Goal: Task Accomplishment & Management: Manage account settings

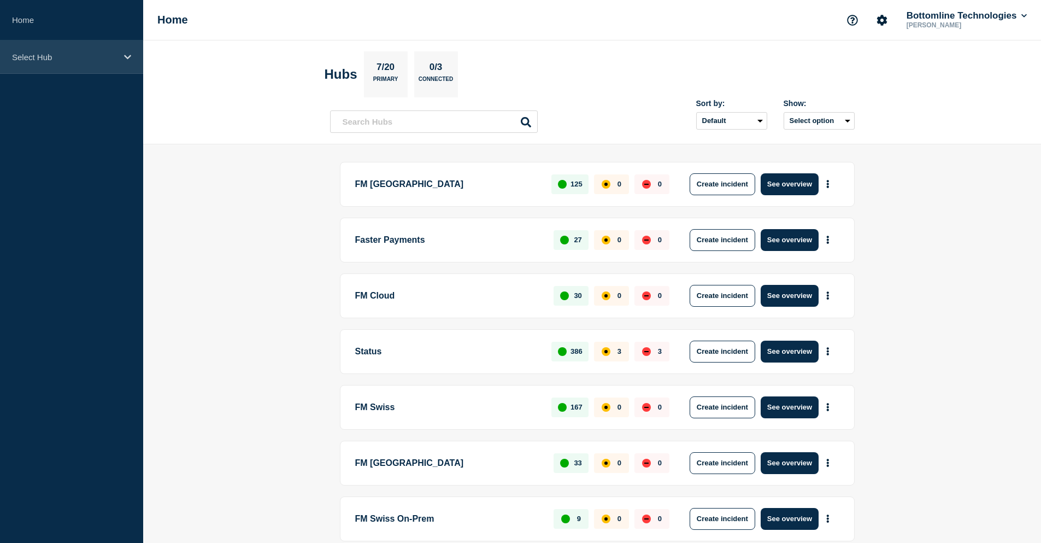
drag, startPoint x: 84, startPoint y: 63, endPoint x: 84, endPoint y: 71, distance: 7.1
click at [84, 63] on div "Select Hub" at bounding box center [71, 56] width 143 height 33
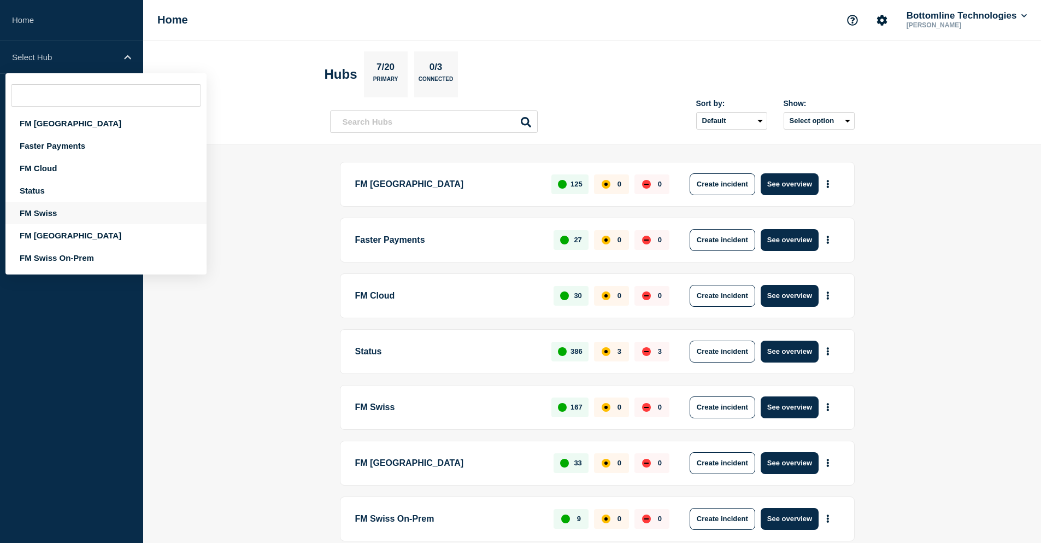
click at [64, 210] on div "FM Swiss" at bounding box center [105, 213] width 201 height 22
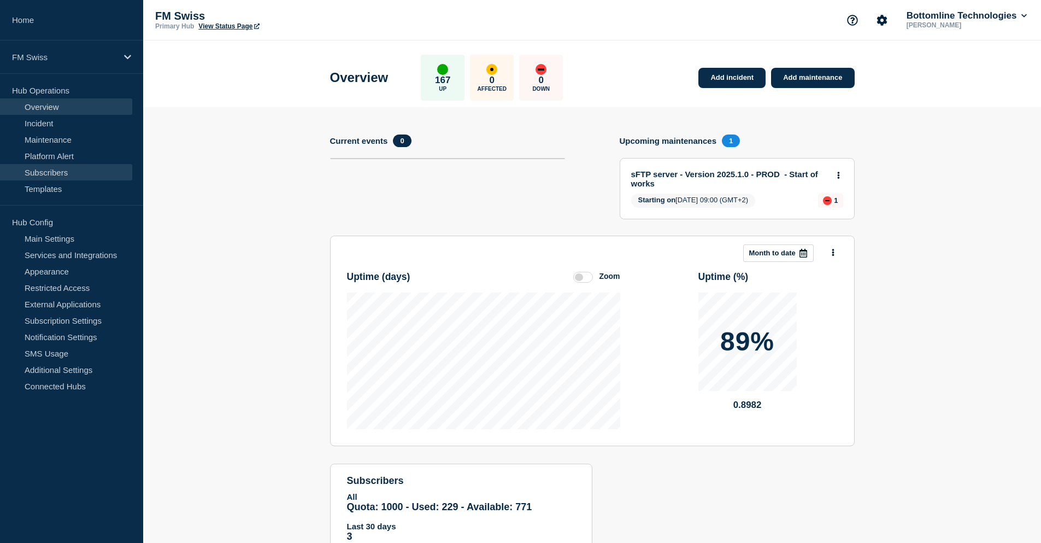
click at [86, 164] on link "Subscribers" at bounding box center [66, 172] width 132 height 16
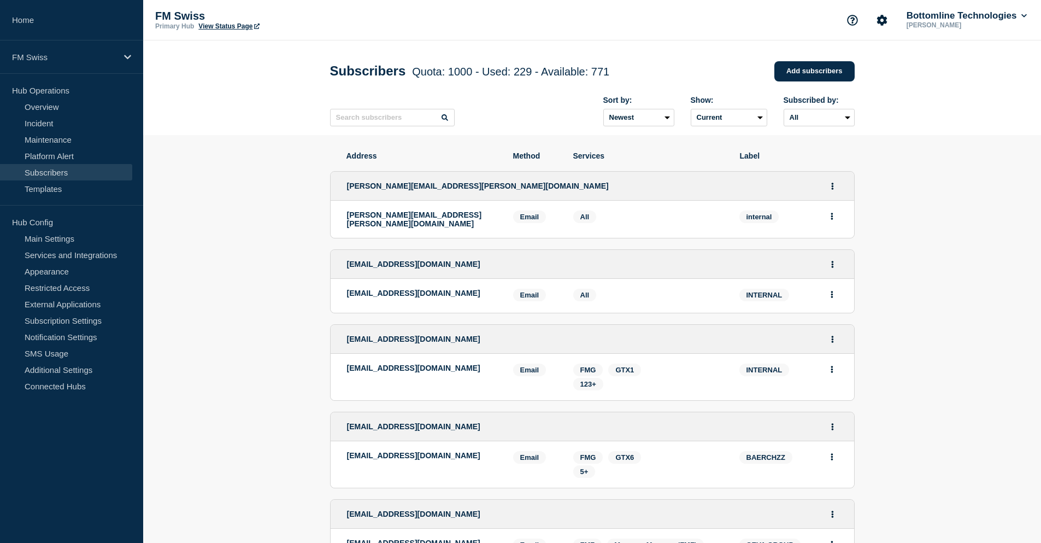
click at [371, 112] on input "text" at bounding box center [392, 117] width 125 height 17
paste input "bottomlinenotifications@swisslife-am.com"
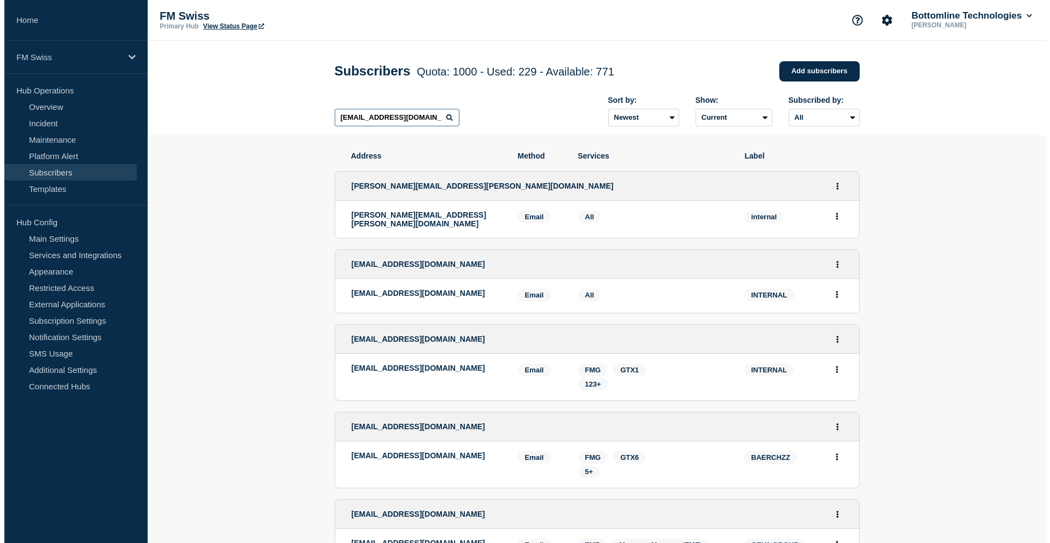
scroll to position [0, 44]
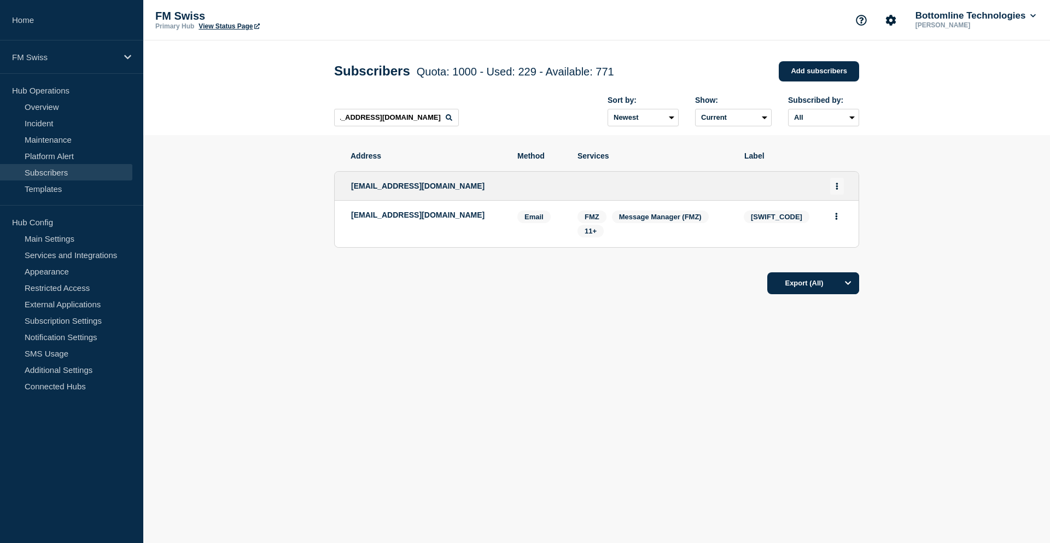
click at [835, 187] on button "Actions" at bounding box center [837, 186] width 14 height 17
click at [833, 220] on link "Edit" at bounding box center [833, 217] width 12 height 8
click at [815, 74] on link "Add subscribers" at bounding box center [818, 71] width 80 height 20
click at [760, 214] on span "SLAMCHZZ" at bounding box center [776, 216] width 66 height 13
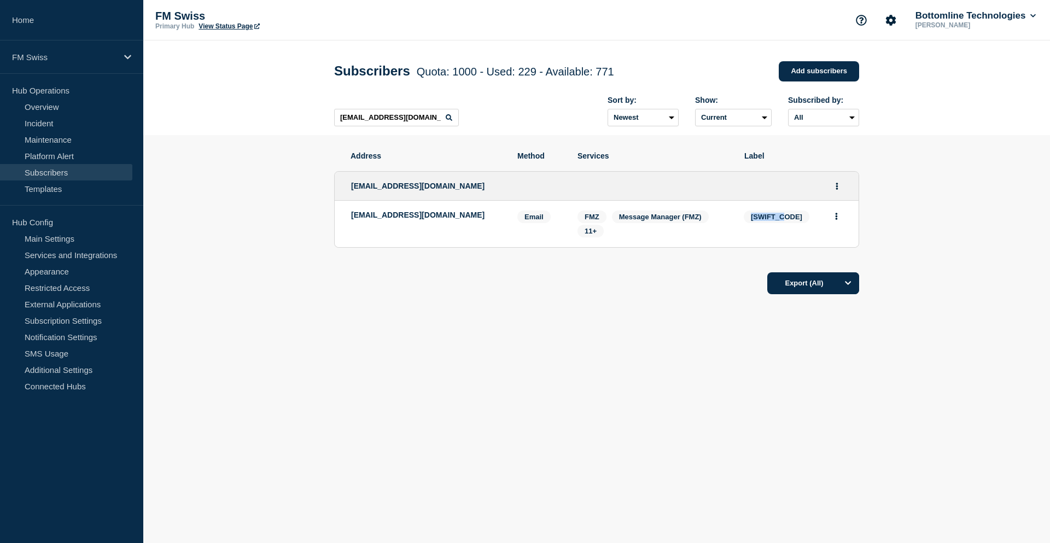
copy span "SLAMCHZZ"
drag, startPoint x: 427, startPoint y: 119, endPoint x: 282, endPoint y: 119, distance: 145.4
click at [282, 119] on header "Subscribers Quota: 1000 - Used: 229 - Available: 771 Quota Used Available 1000 …" at bounding box center [596, 87] width 906 height 95
type input "swisslife-am.com"
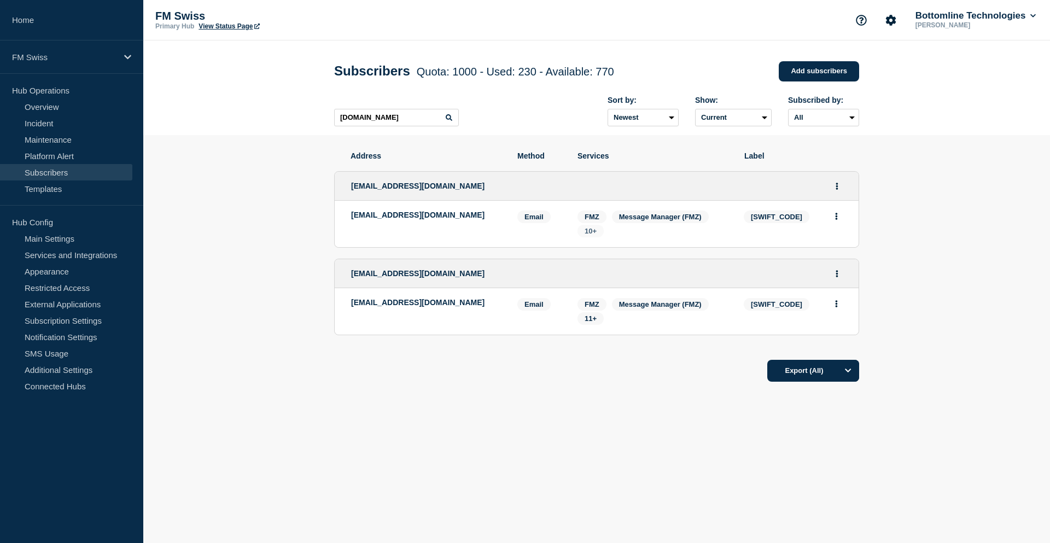
click at [592, 234] on span "10+" at bounding box center [590, 231] width 12 height 8
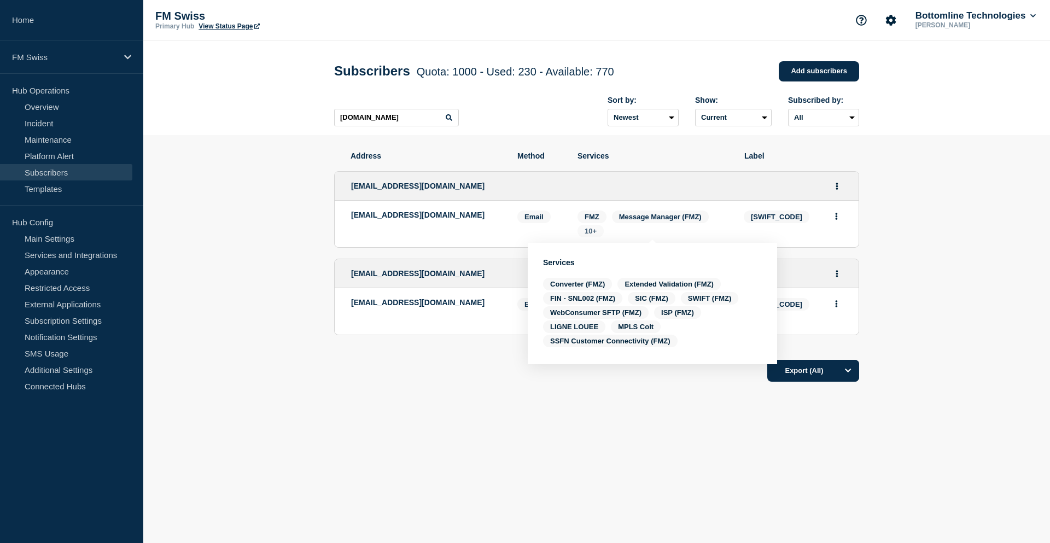
click at [592, 234] on span "10+" at bounding box center [590, 231] width 12 height 8
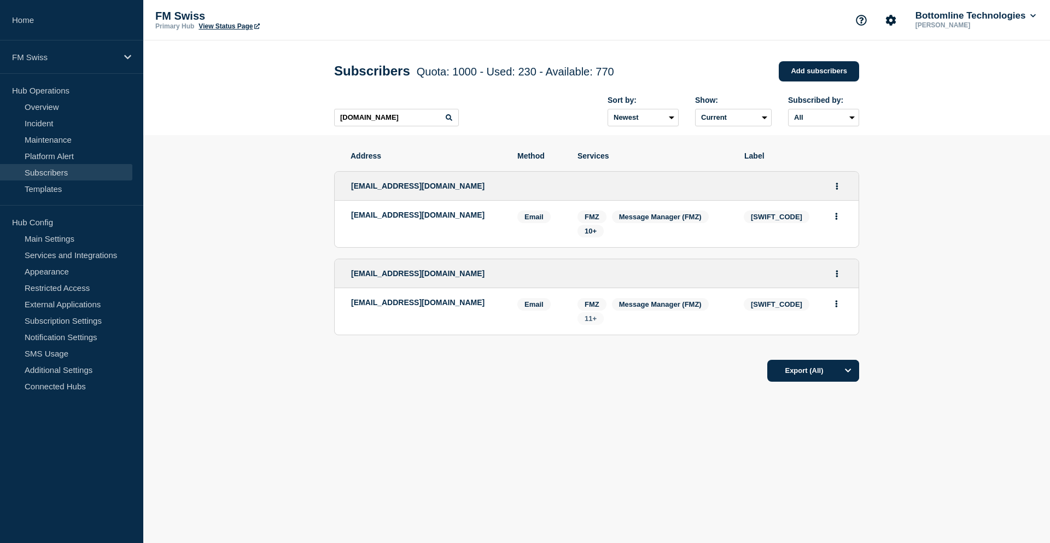
click at [597, 323] on span "11+" at bounding box center [590, 318] width 26 height 13
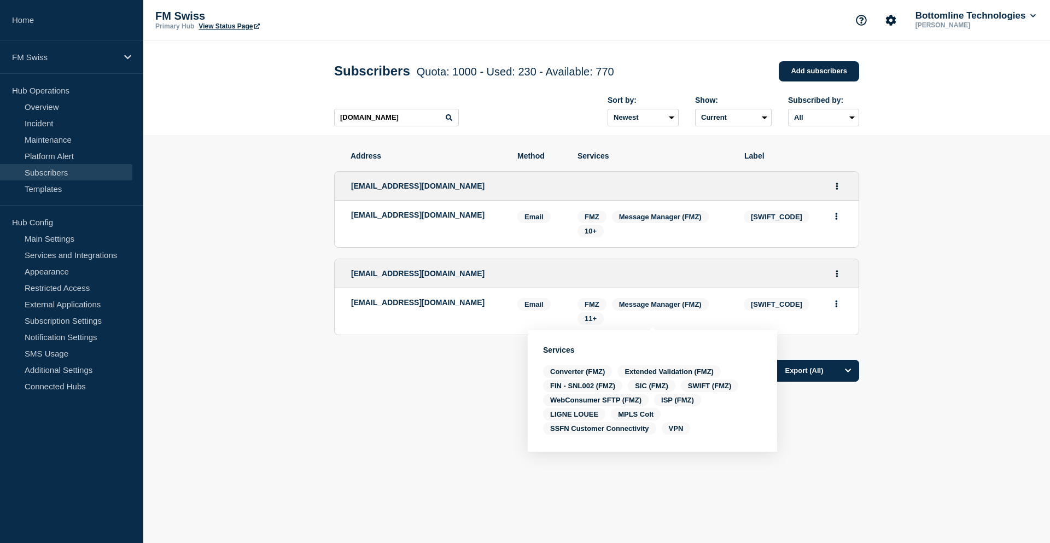
click at [413, 437] on div "Address Method Services Label bottomline-notifications@swisslife-am.com bottoml…" at bounding box center [596, 300] width 525 height 330
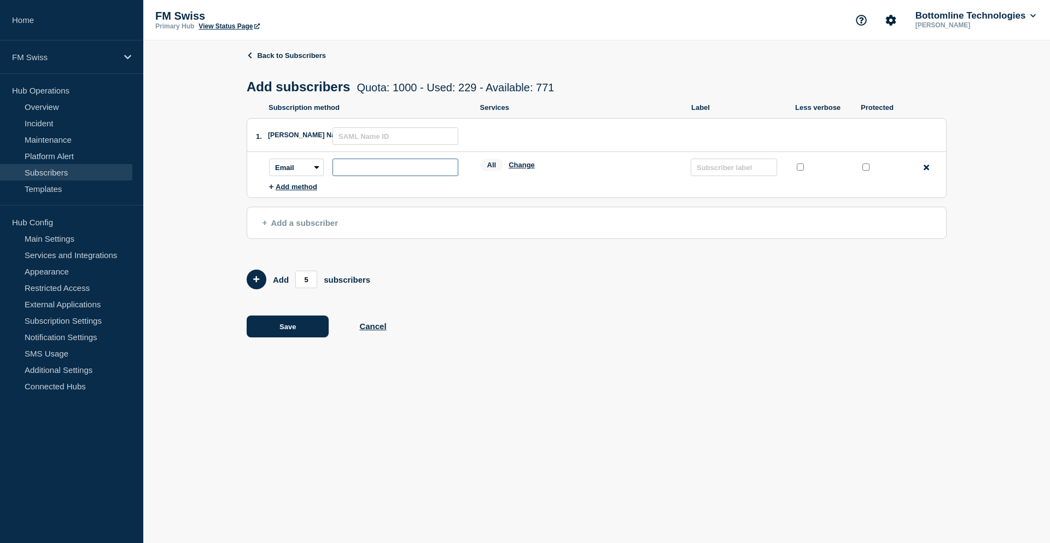
click at [364, 172] on input "subscription-address" at bounding box center [395, 167] width 126 height 17
paste input "bottomline-notifications@swisslife-am.com"
type input "bottomline-notifications@swisslife-am.com"
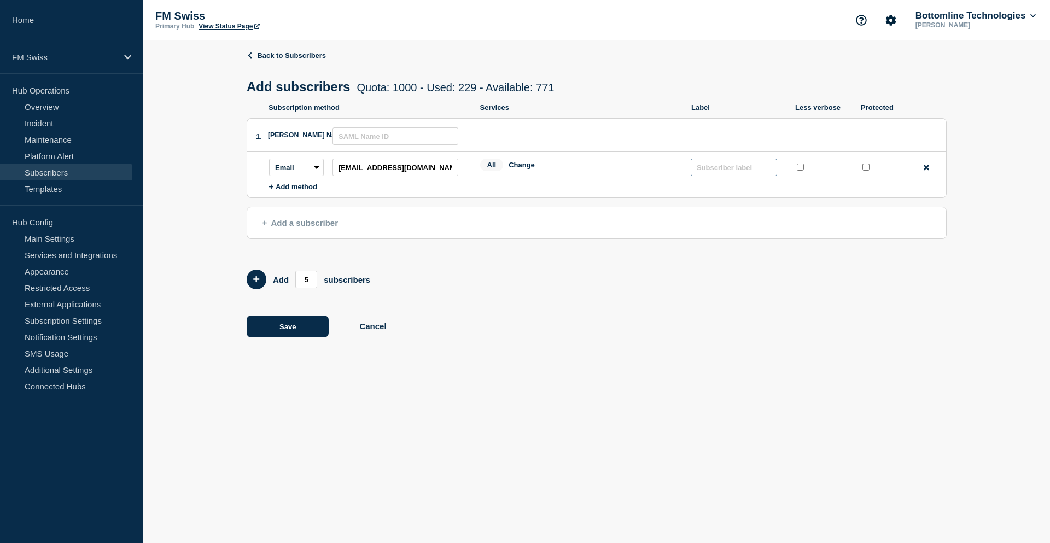
click at [730, 170] on input "text" at bounding box center [733, 167] width 86 height 17
paste input "[SWIFT_CODE]"
type input "SLAMCHZZ"
click at [868, 171] on input "protected checkbox" at bounding box center [865, 166] width 7 height 7
checkbox input "true"
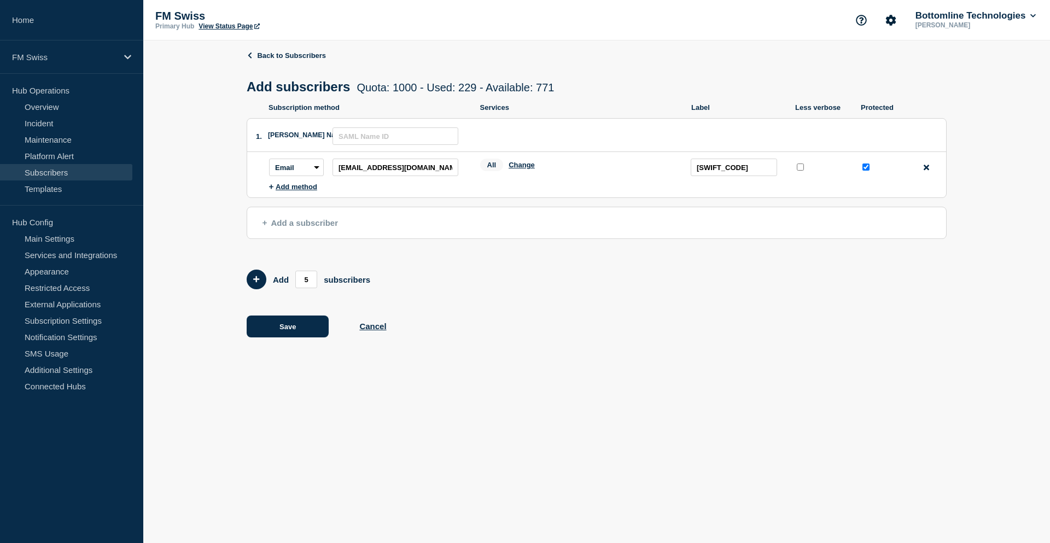
click at [537, 169] on div "All Change" at bounding box center [580, 167] width 200 height 17
click at [531, 169] on button "Change" at bounding box center [521, 165] width 26 height 8
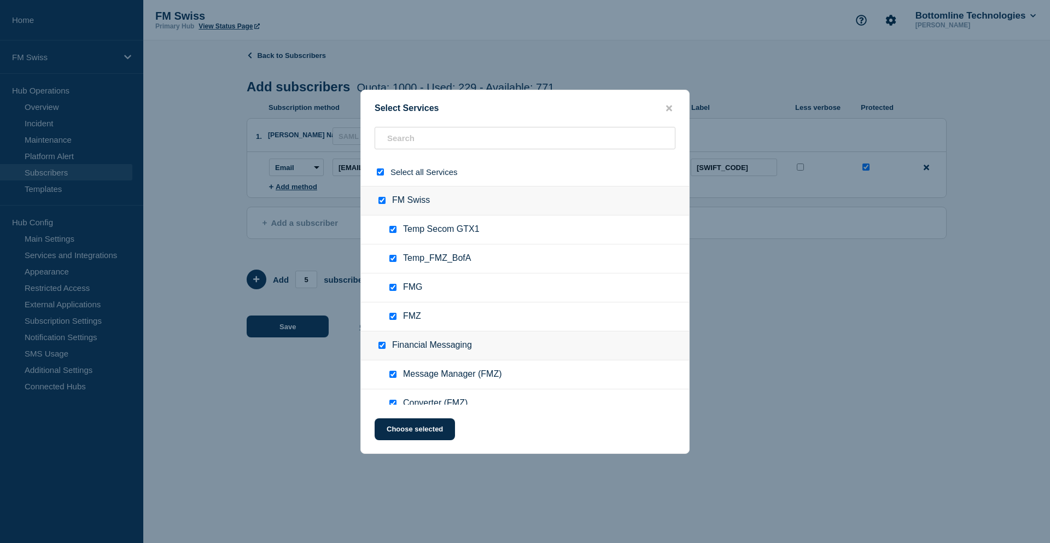
click at [378, 173] on input "select all checkbox" at bounding box center [380, 171] width 7 height 7
checkbox input "false"
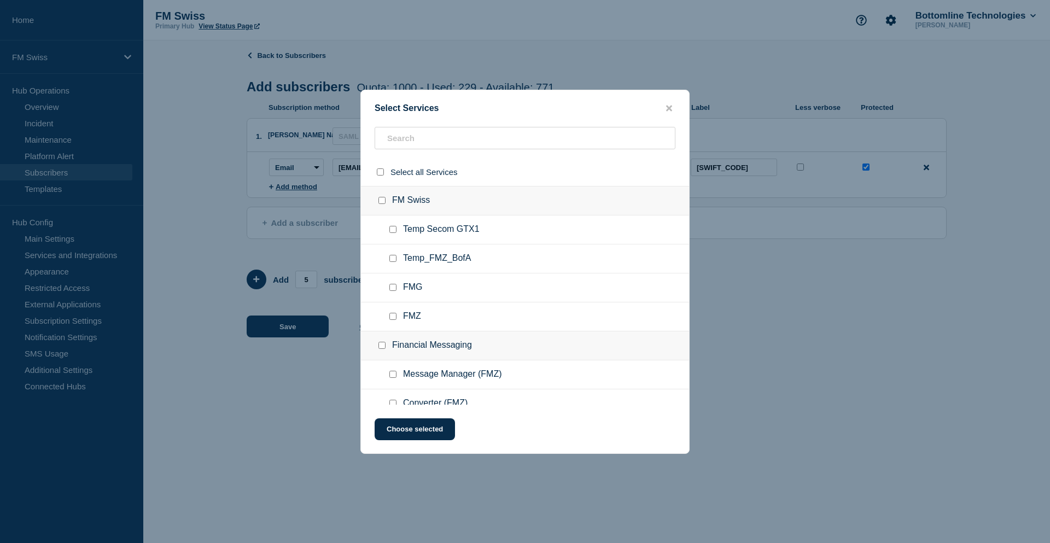
checkbox input "false"
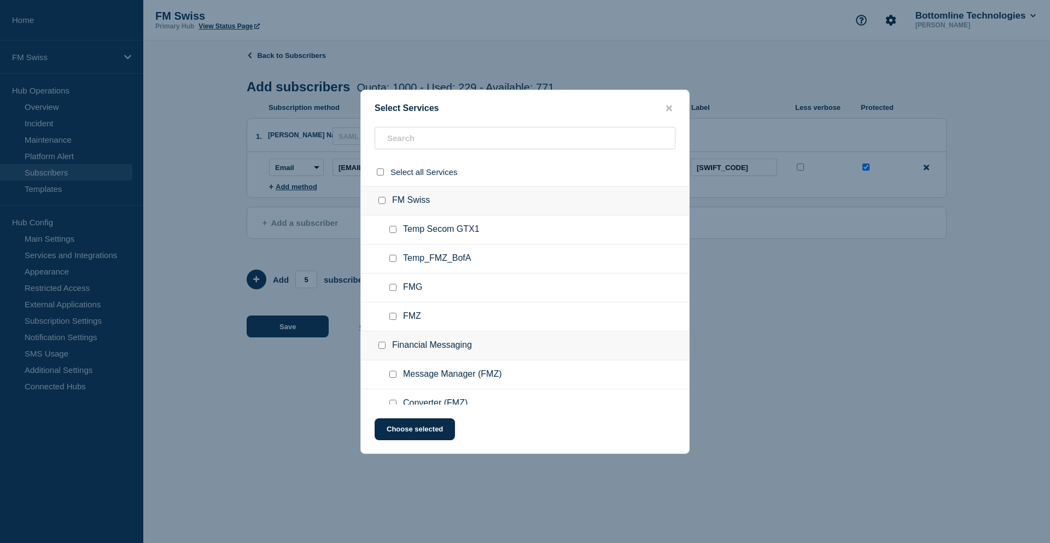
checkbox input "false"
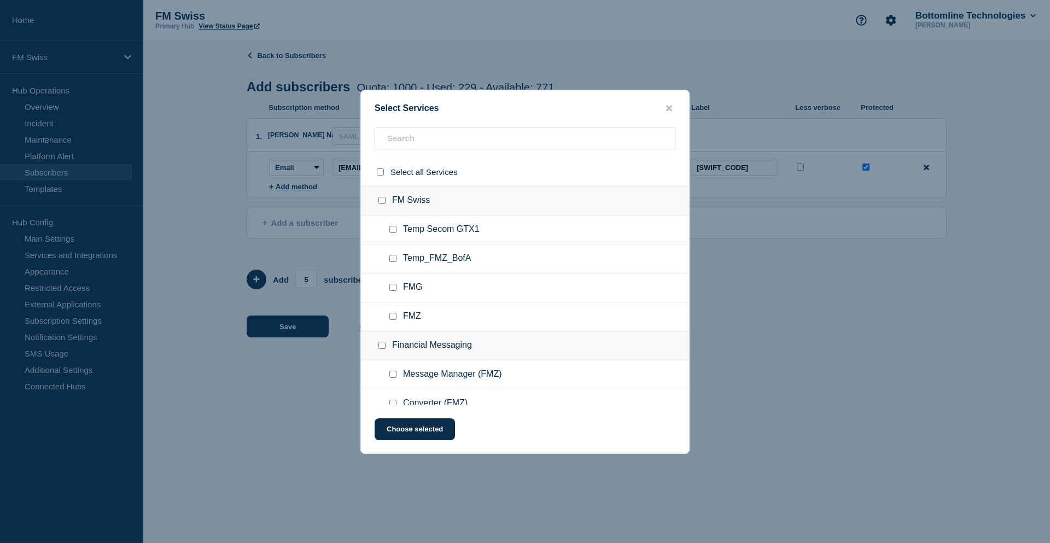
checkbox input "false"
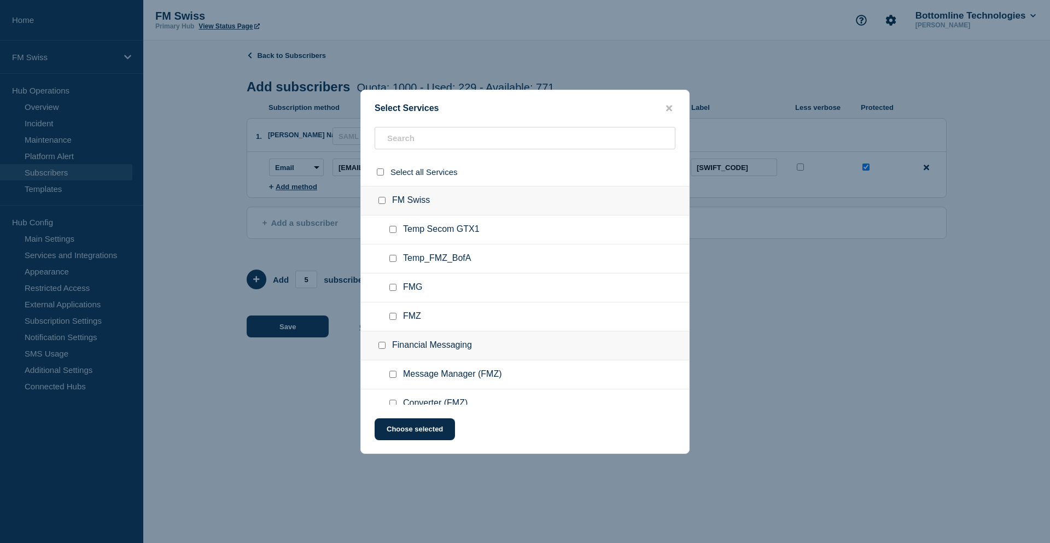
checkbox input "false"
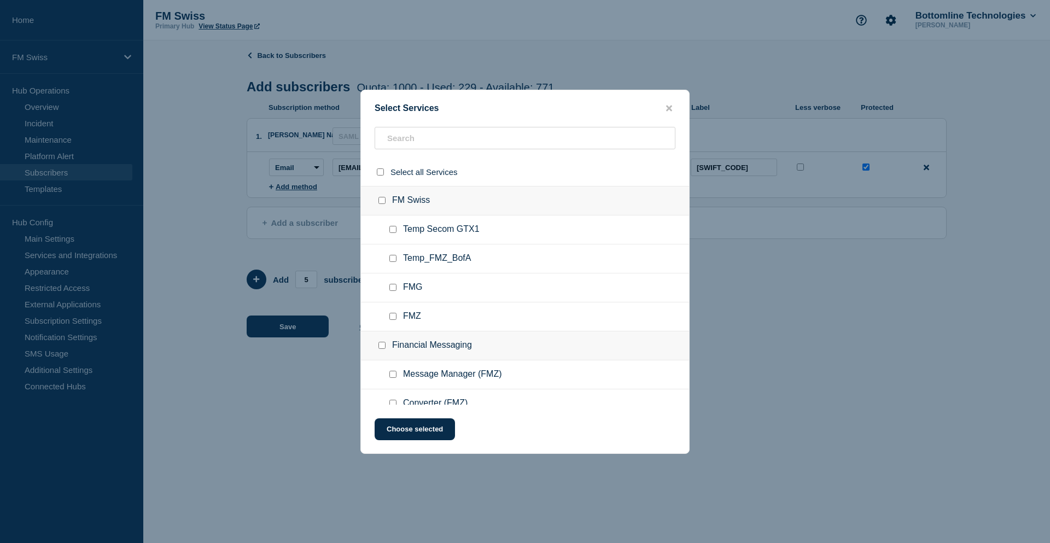
checkbox input "false"
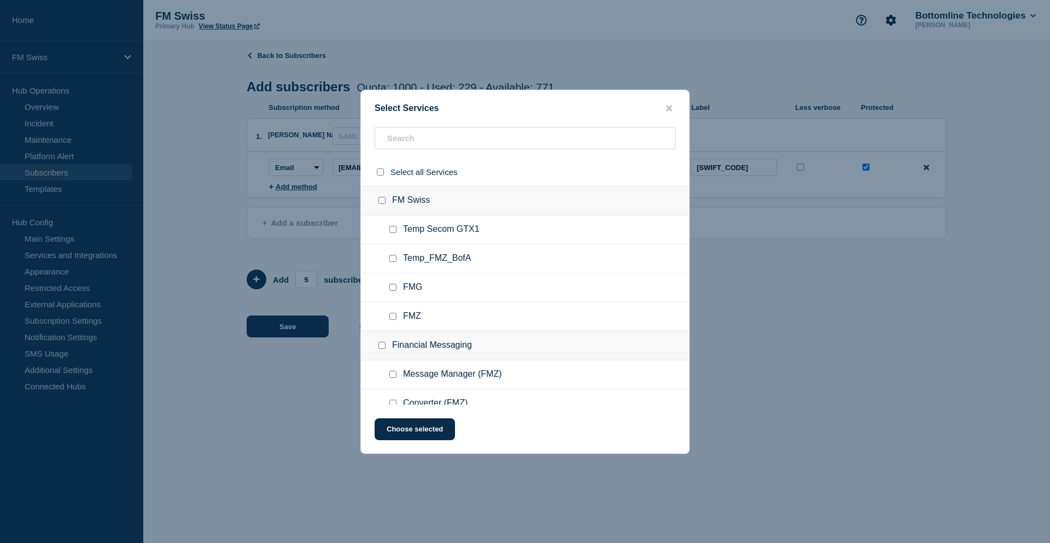
checkbox input "false"
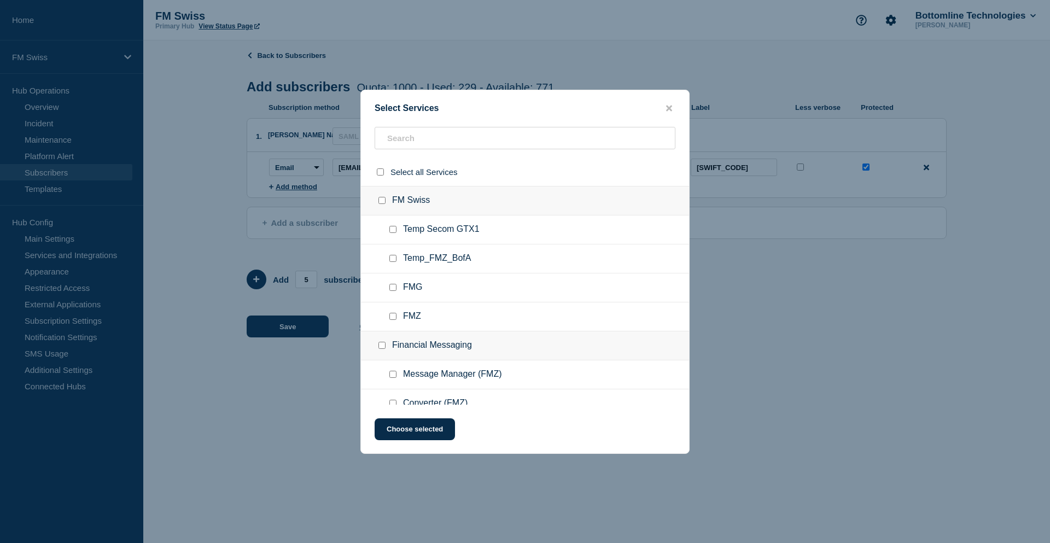
checkbox input "false"
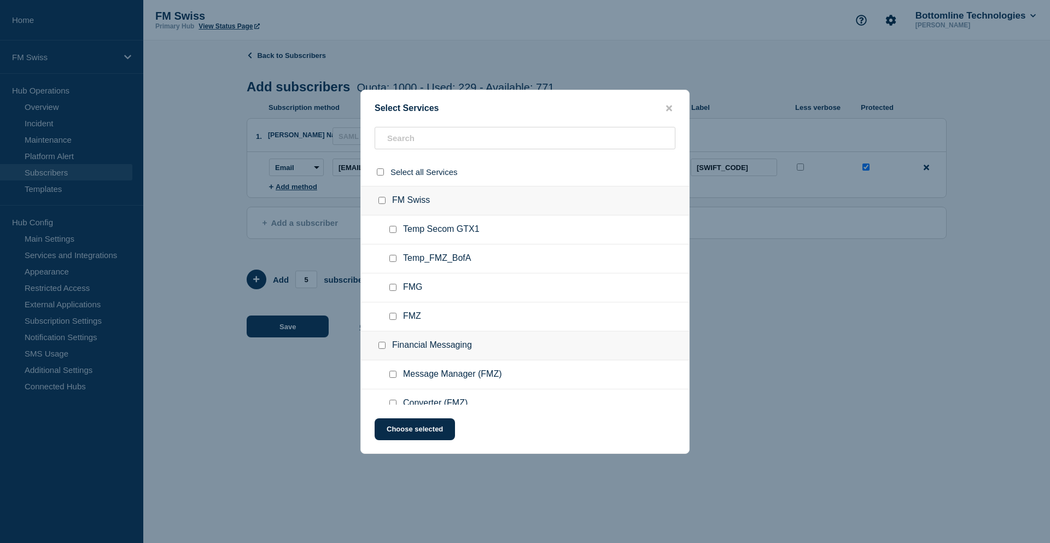
checkbox input "false"
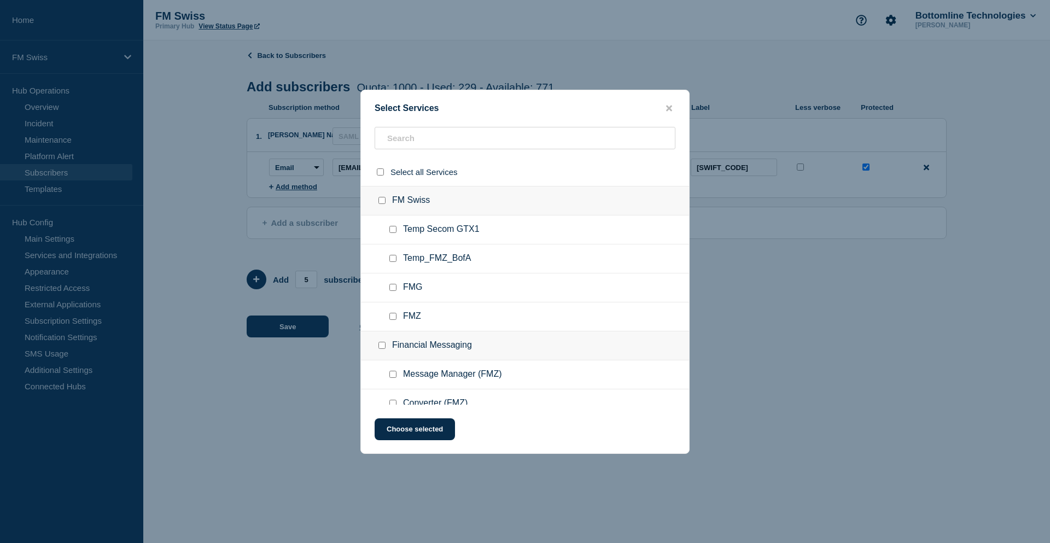
checkbox input "false"
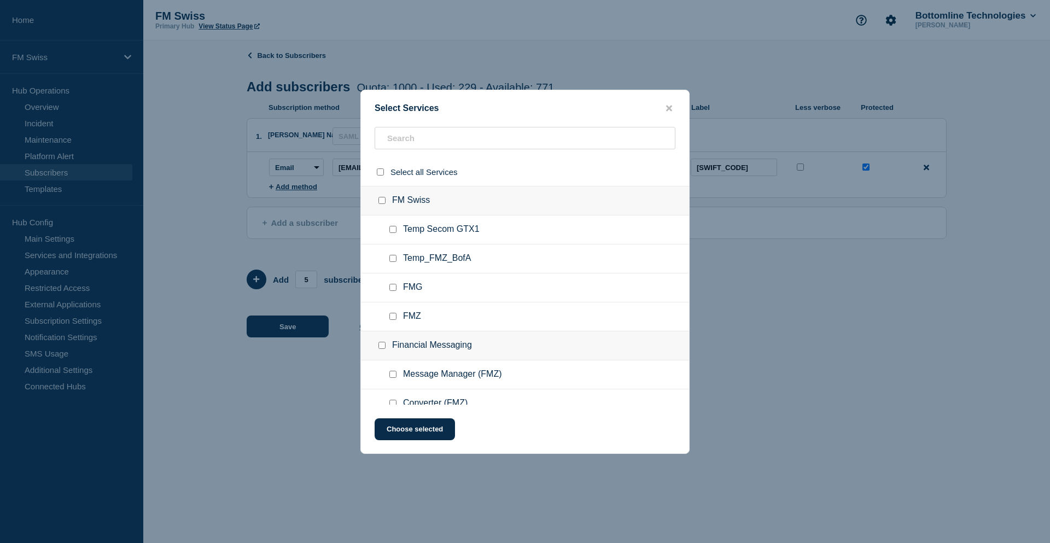
checkbox input "false"
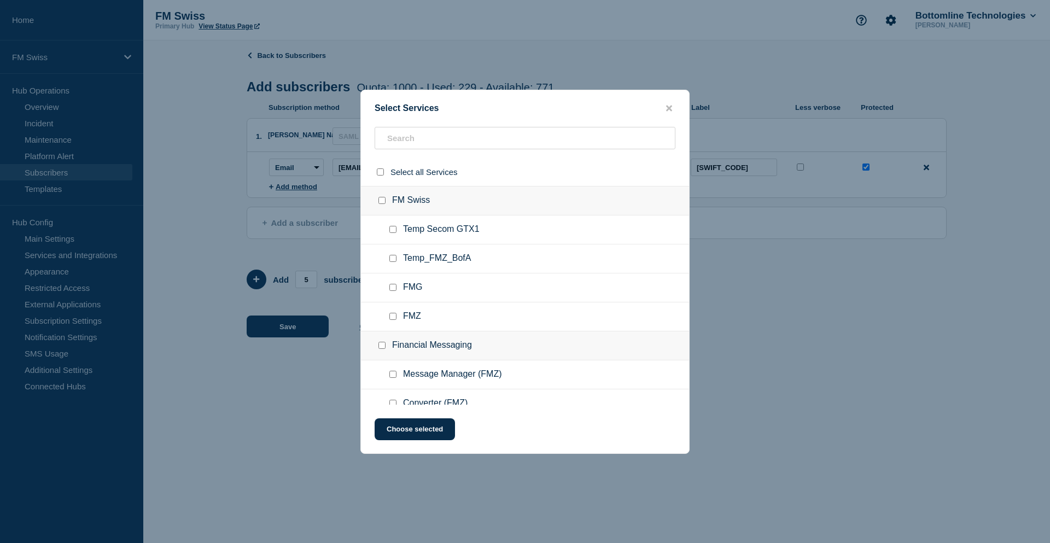
checkbox input "false"
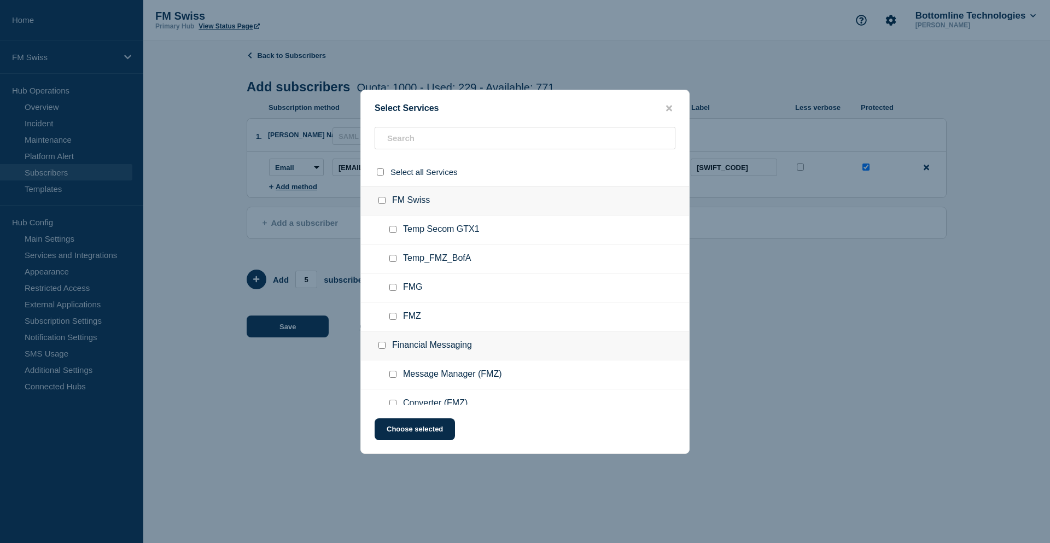
checkbox input "false"
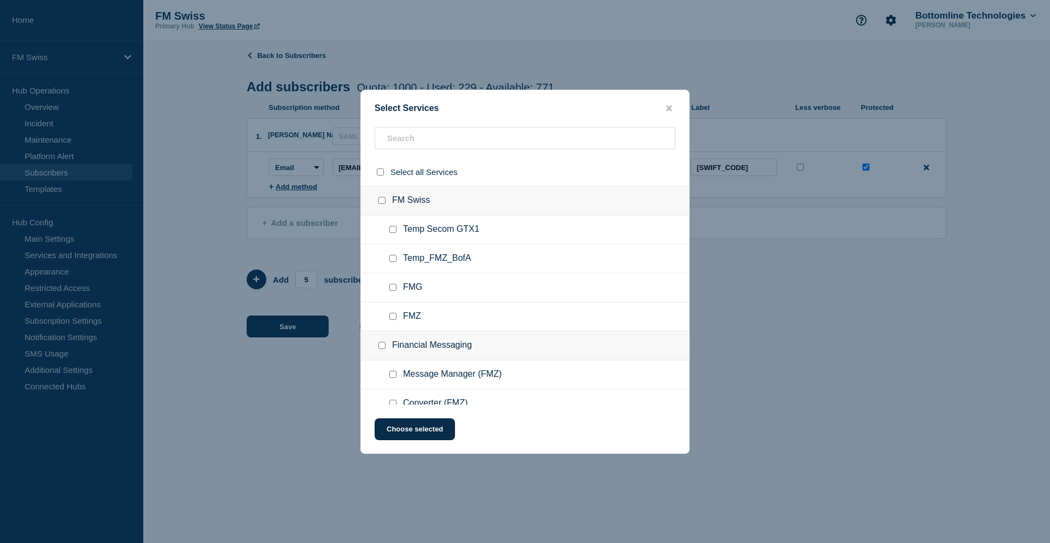
checkbox input "false"
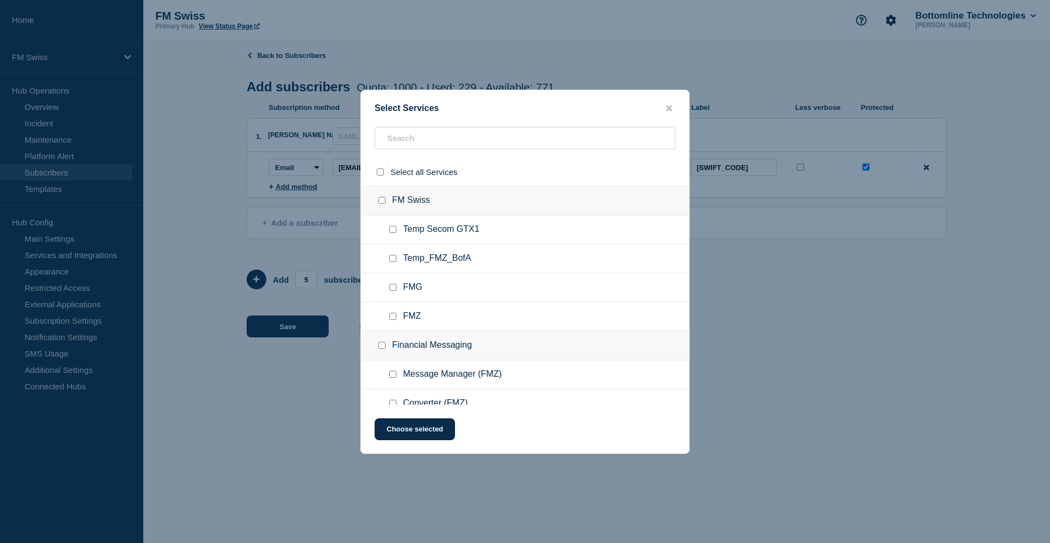
checkbox input "false"
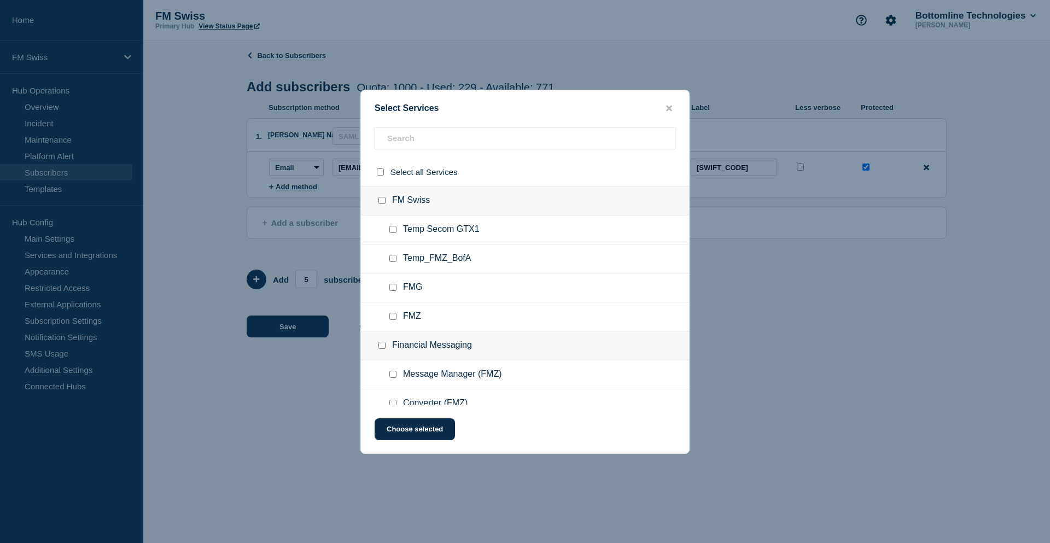
checkbox input "false"
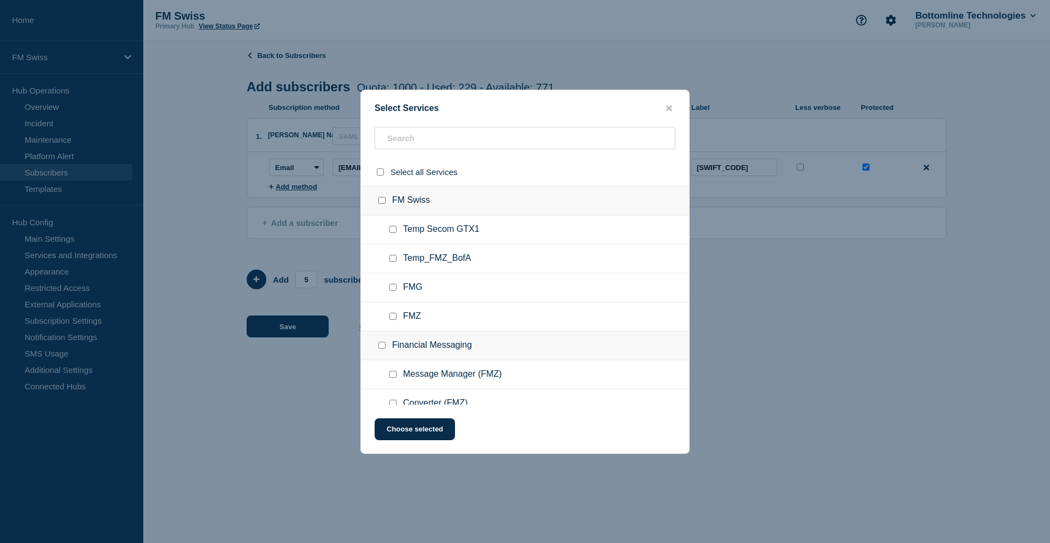
checkbox input "false"
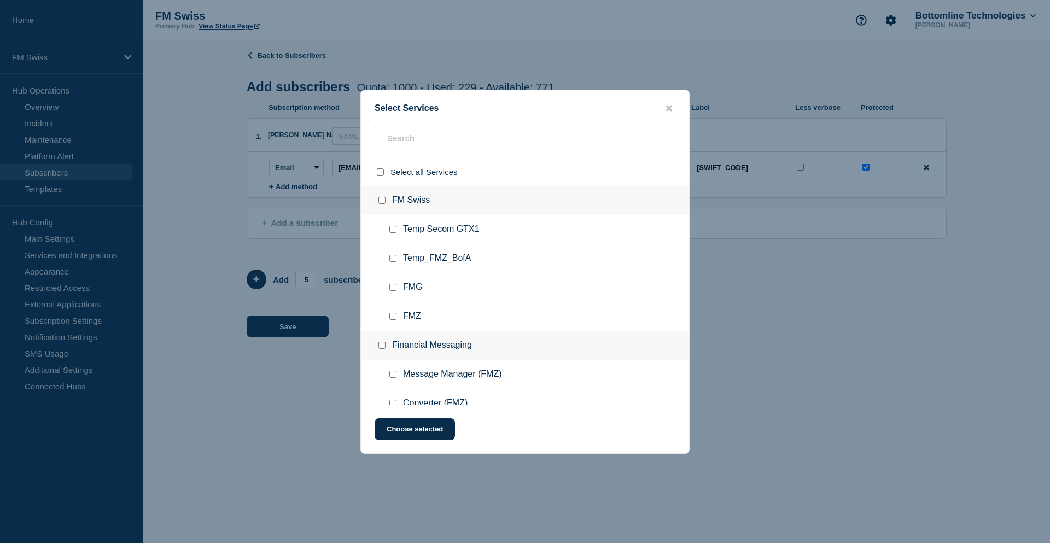
checkbox input "false"
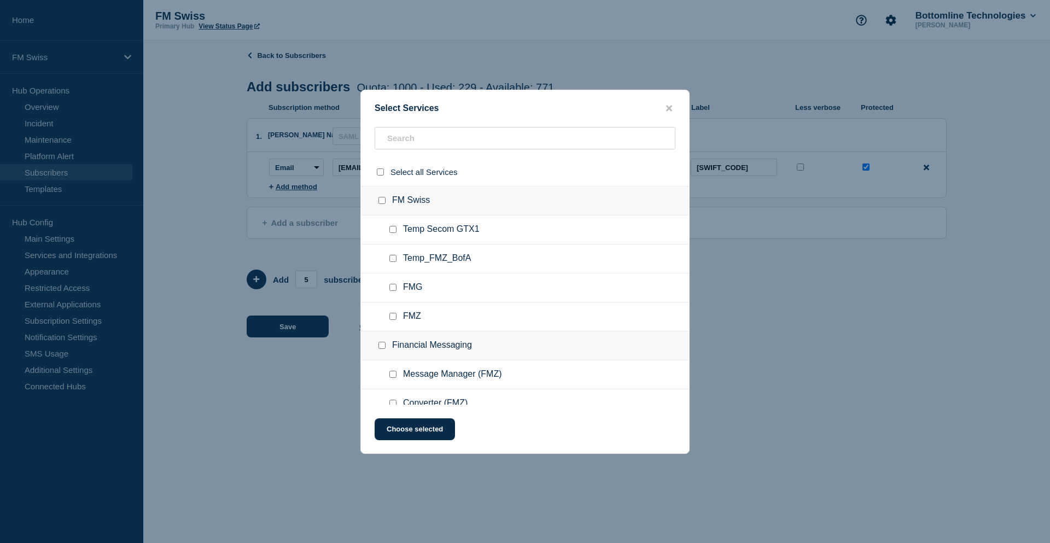
checkbox input "false"
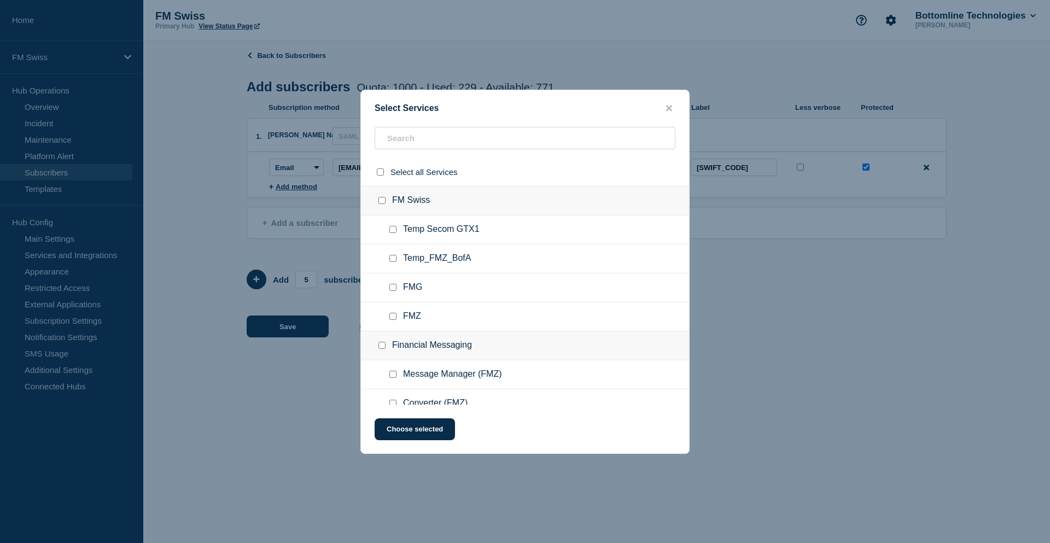
checkbox input "false"
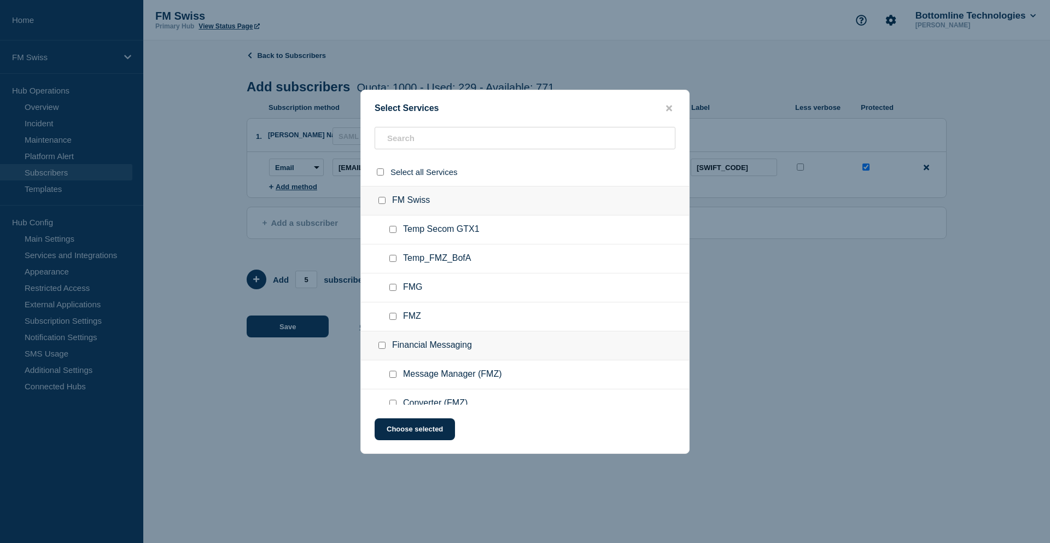
checkbox input "false"
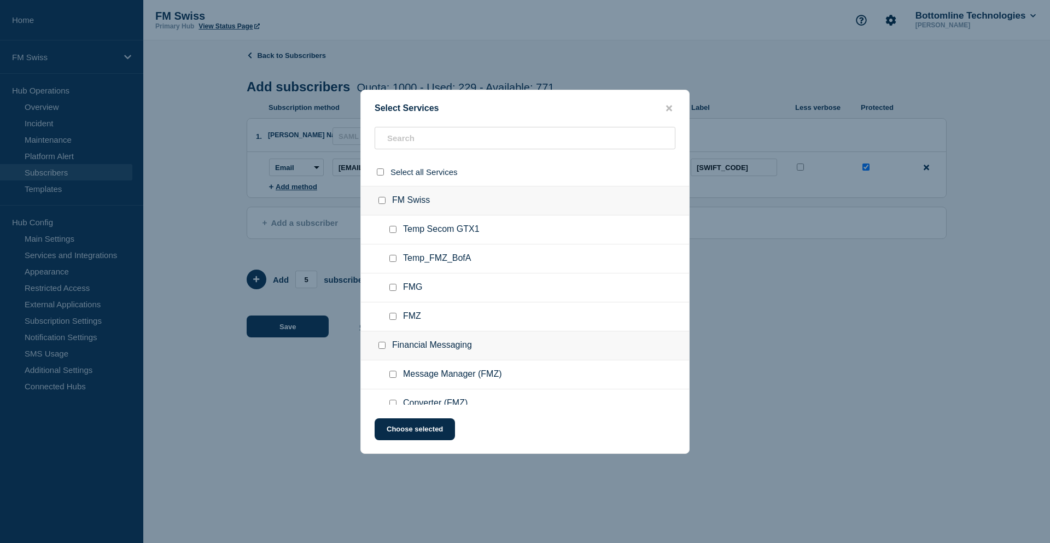
checkbox input "false"
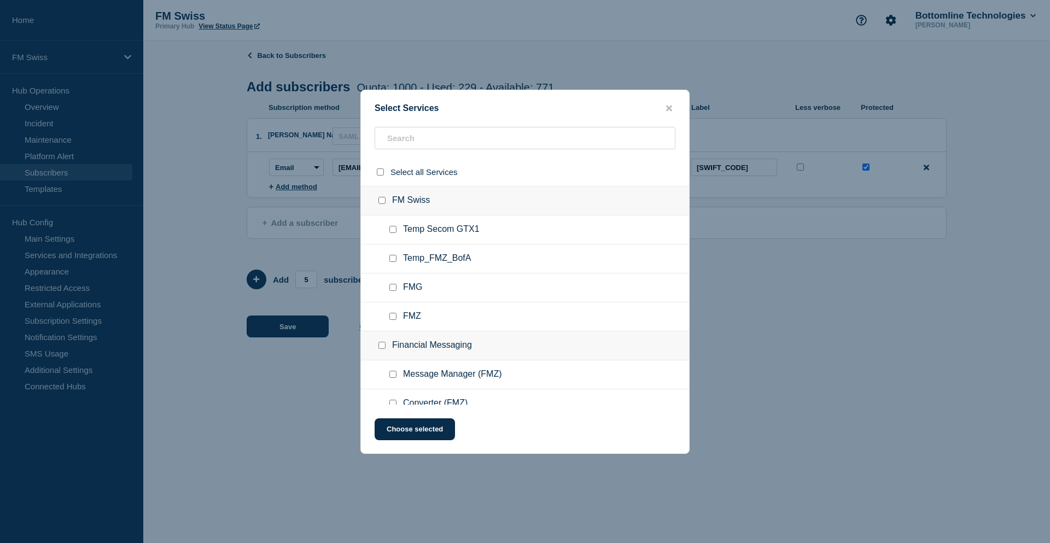
checkbox input "false"
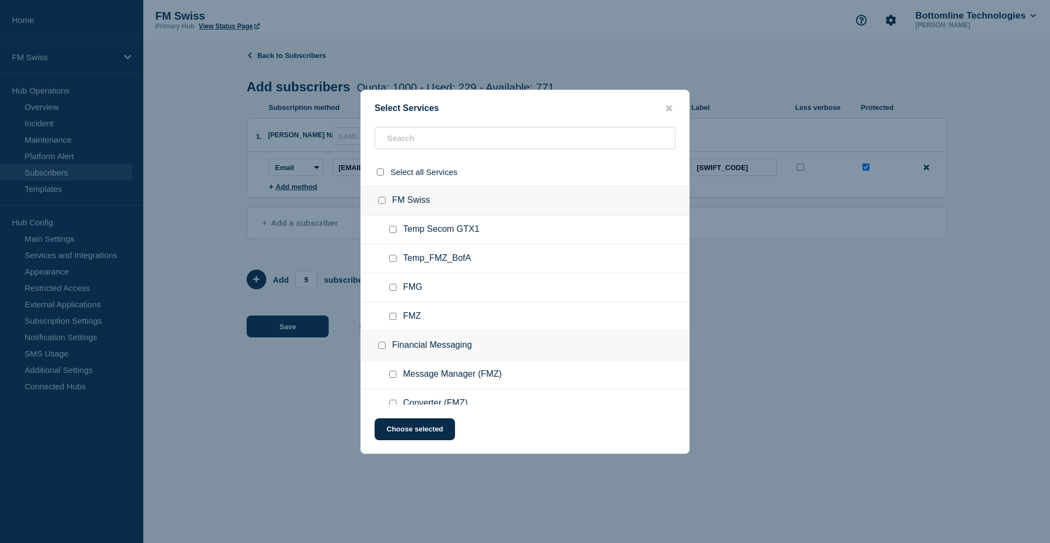
checkbox input "false"
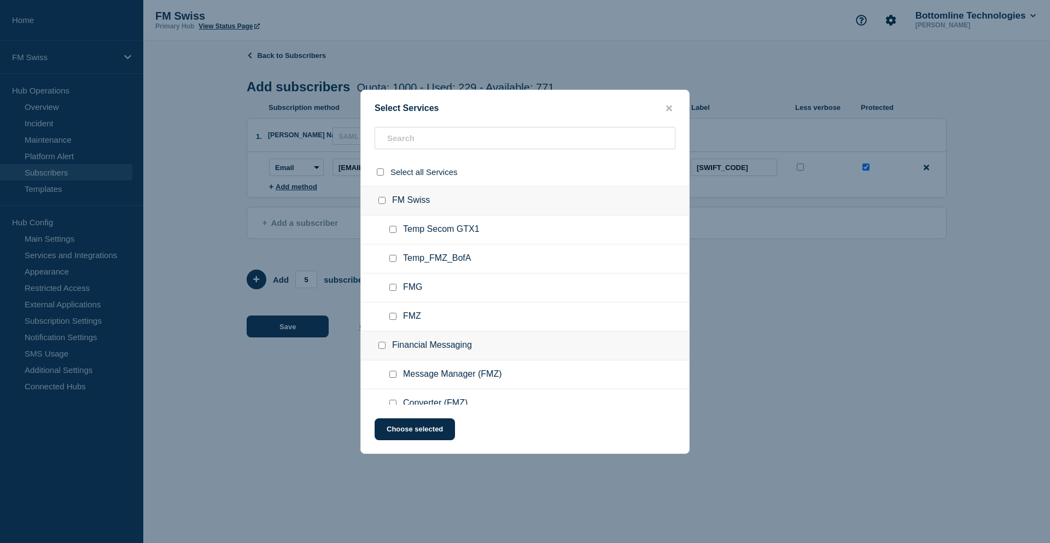
checkbox input "false"
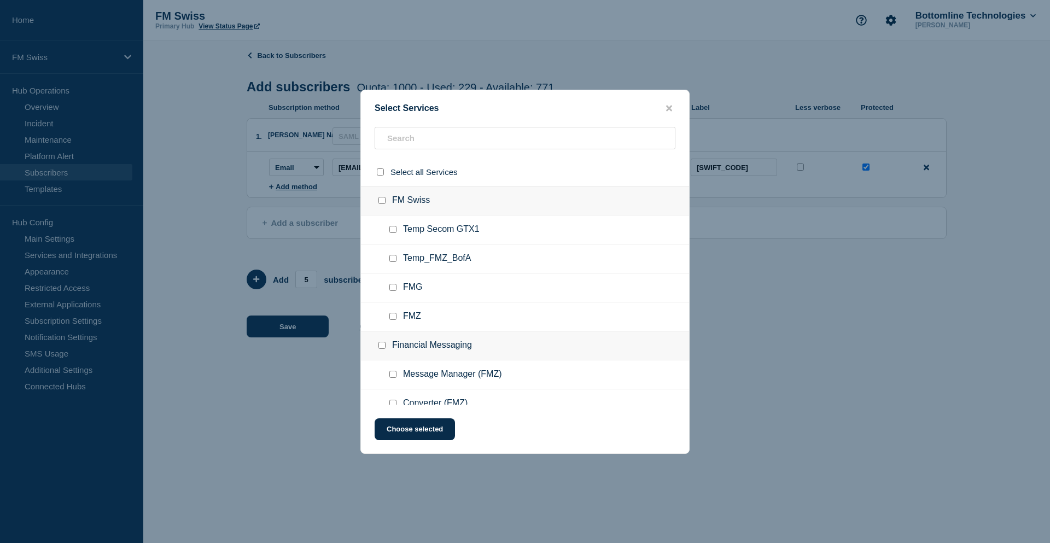
checkbox input "false"
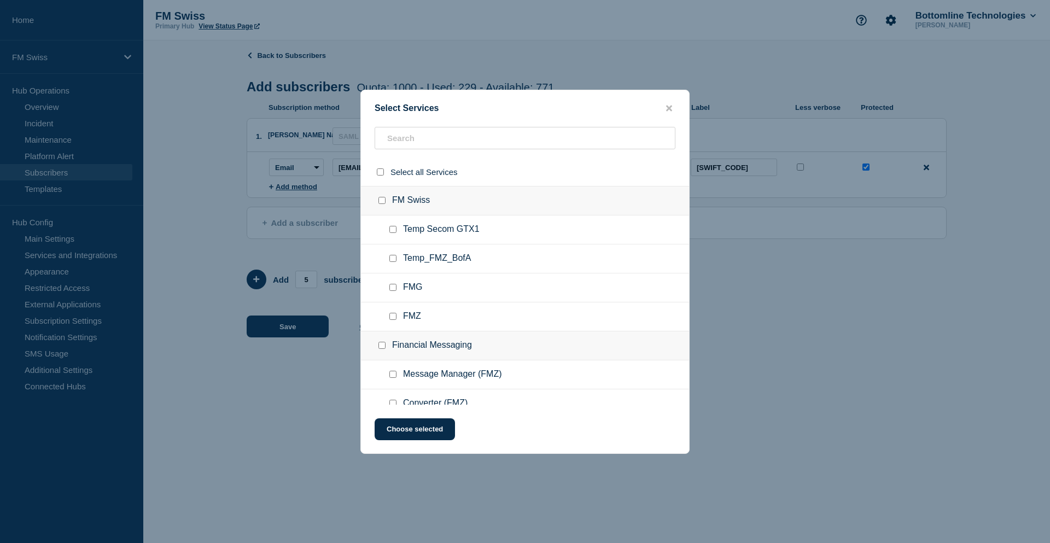
checkbox input "false"
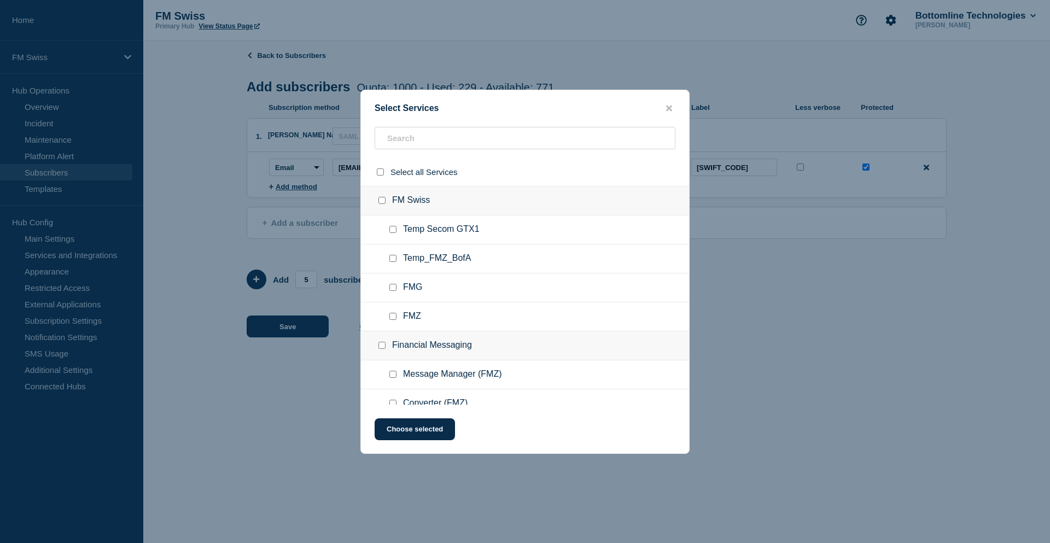
checkbox input "false"
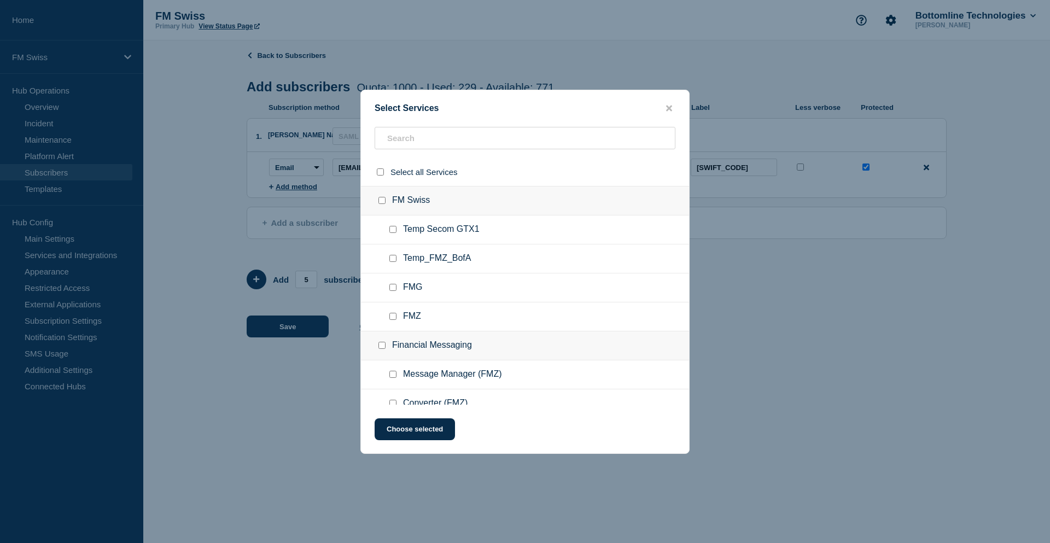
checkbox input "false"
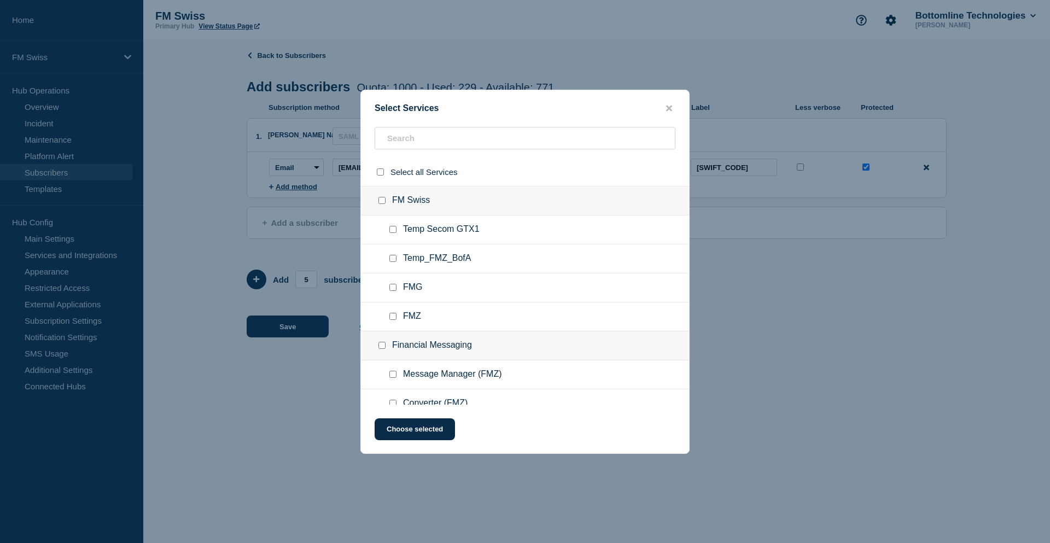
checkbox input "false"
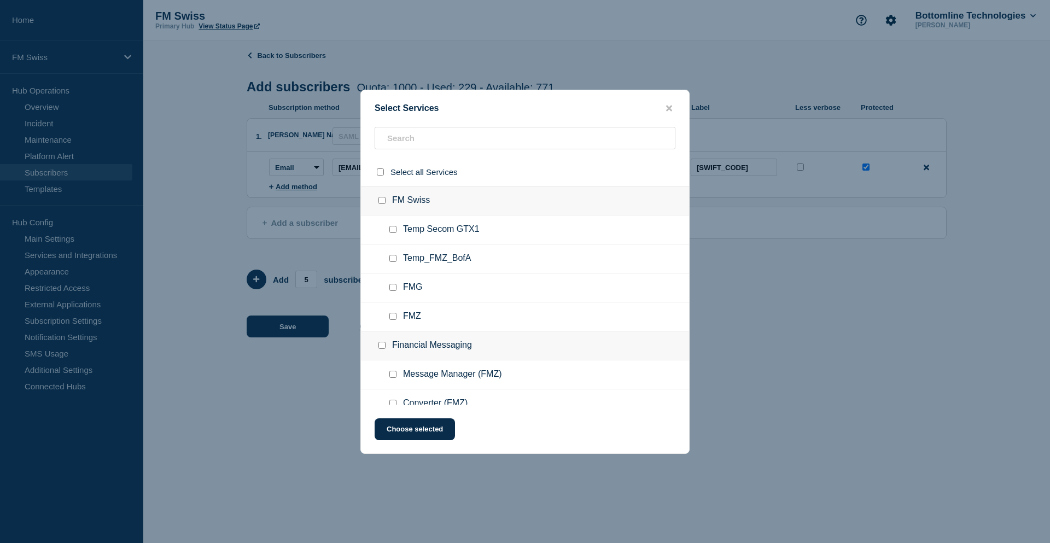
checkbox input "false"
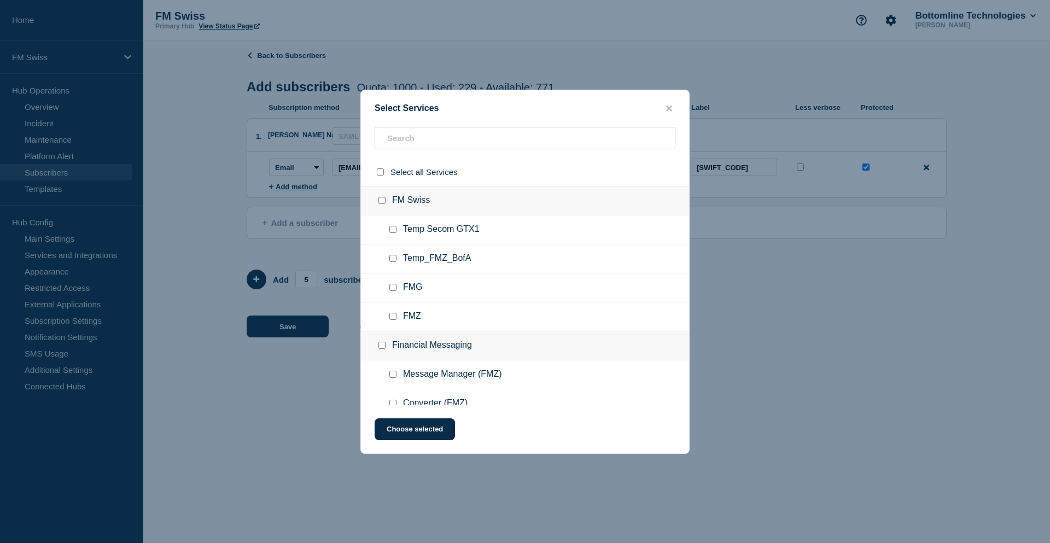
checkbox input "false"
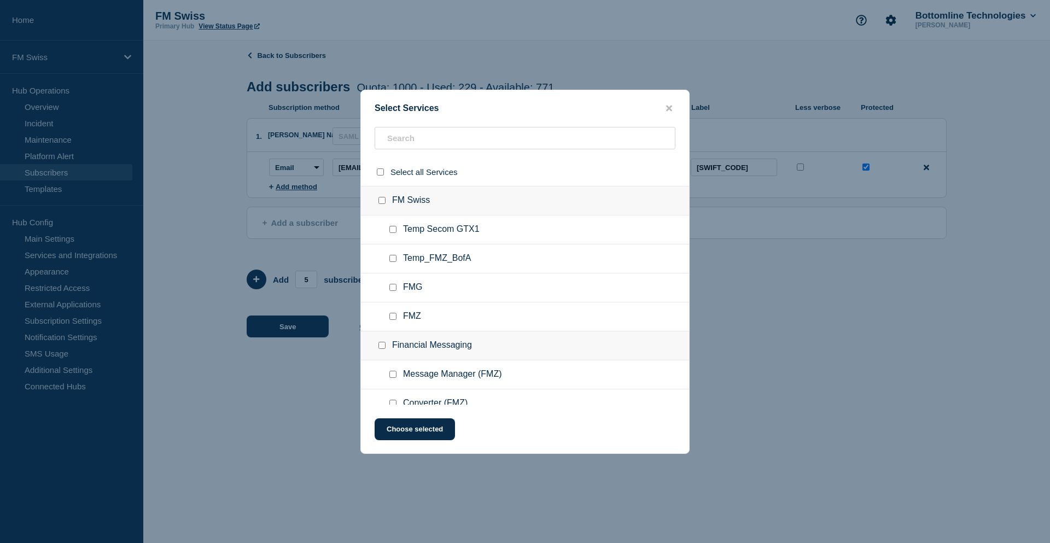
checkbox input "false"
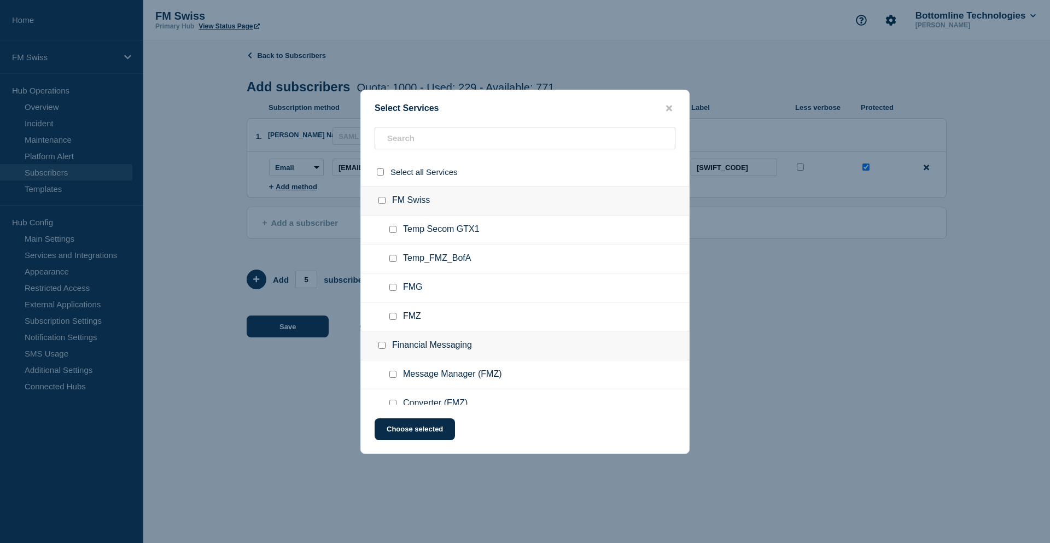
checkbox input "false"
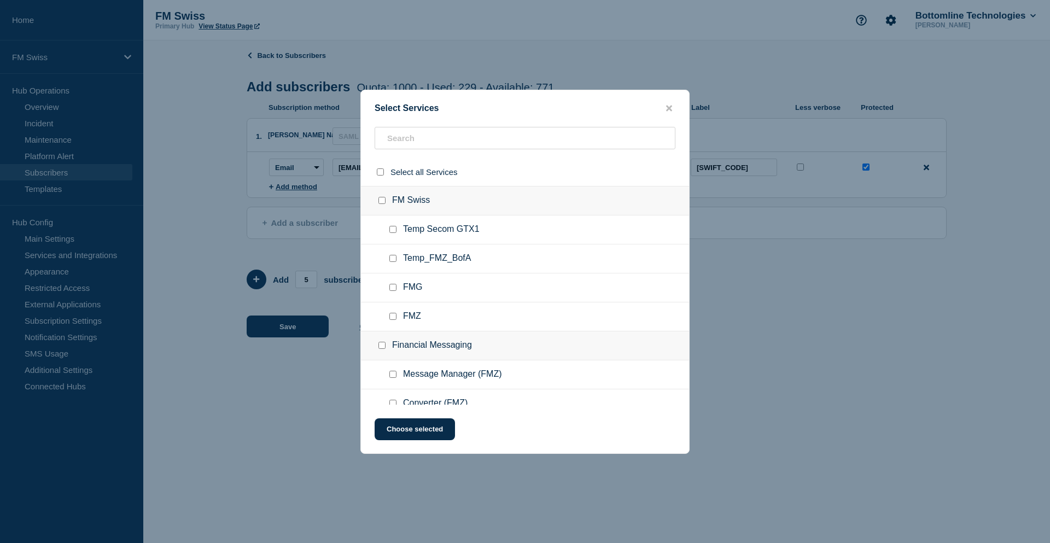
checkbox input "false"
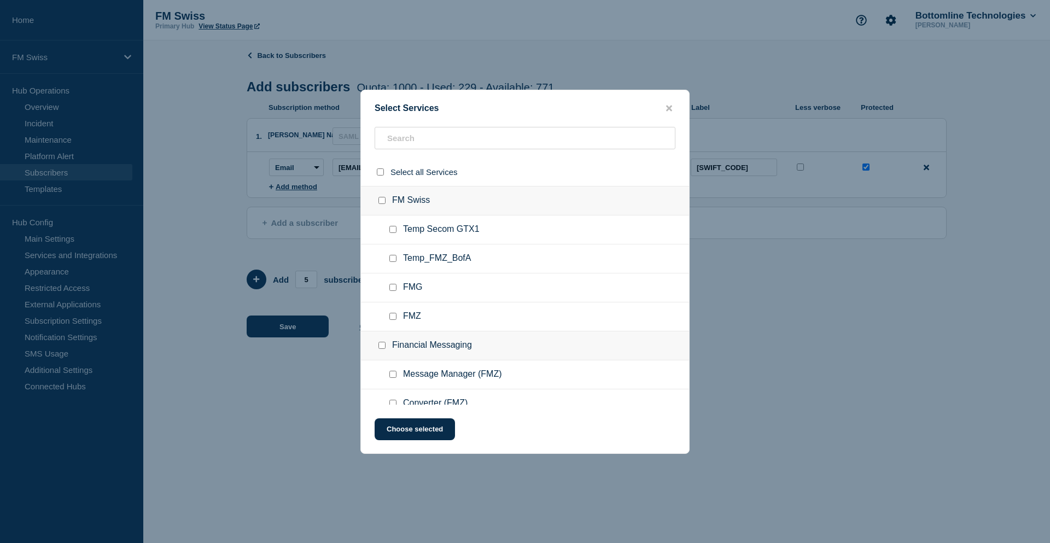
checkbox input "false"
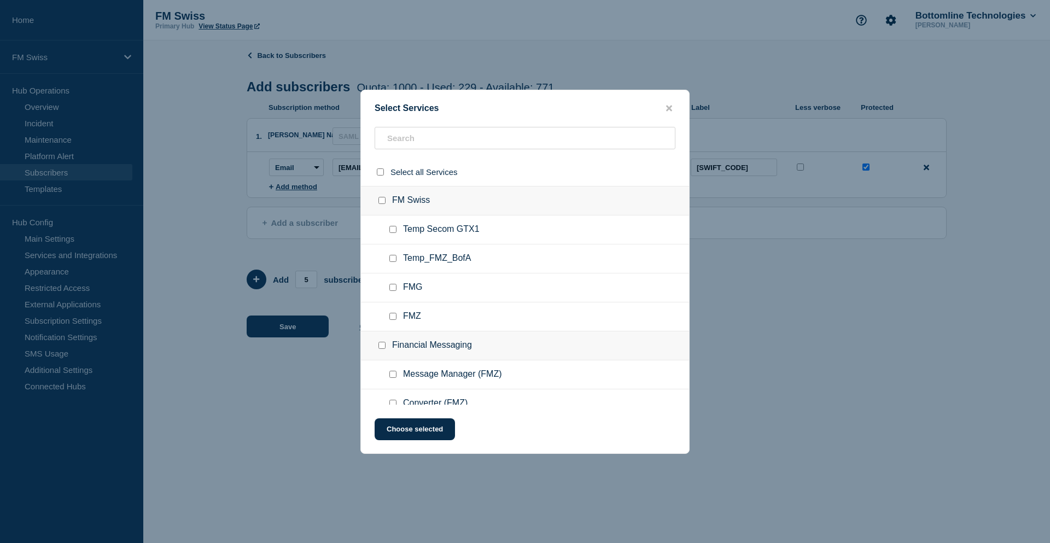
checkbox input "false"
click at [394, 315] on input "FMZ checkbox" at bounding box center [392, 316] width 7 height 7
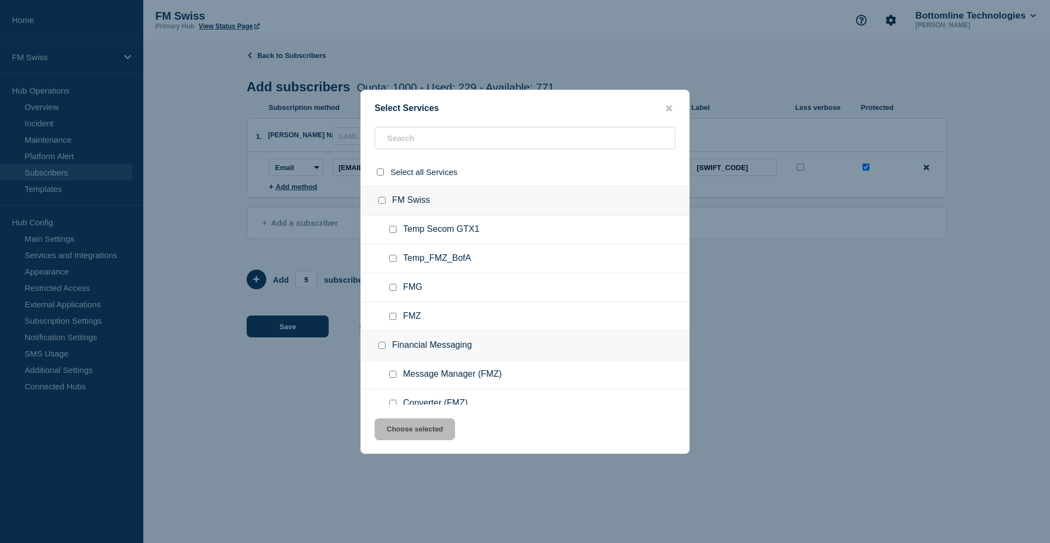
checkbox input "true"
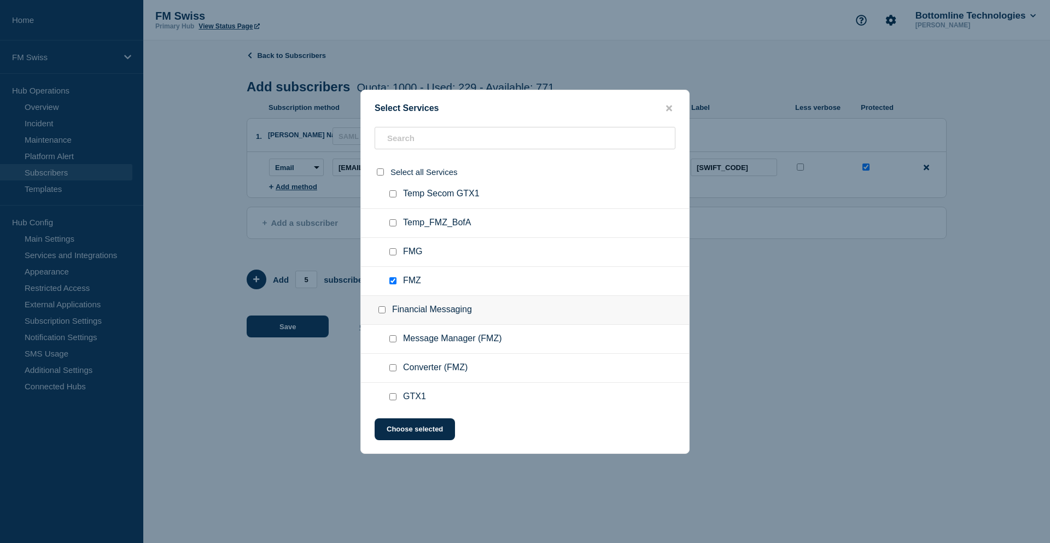
scroll to position [55, 0]
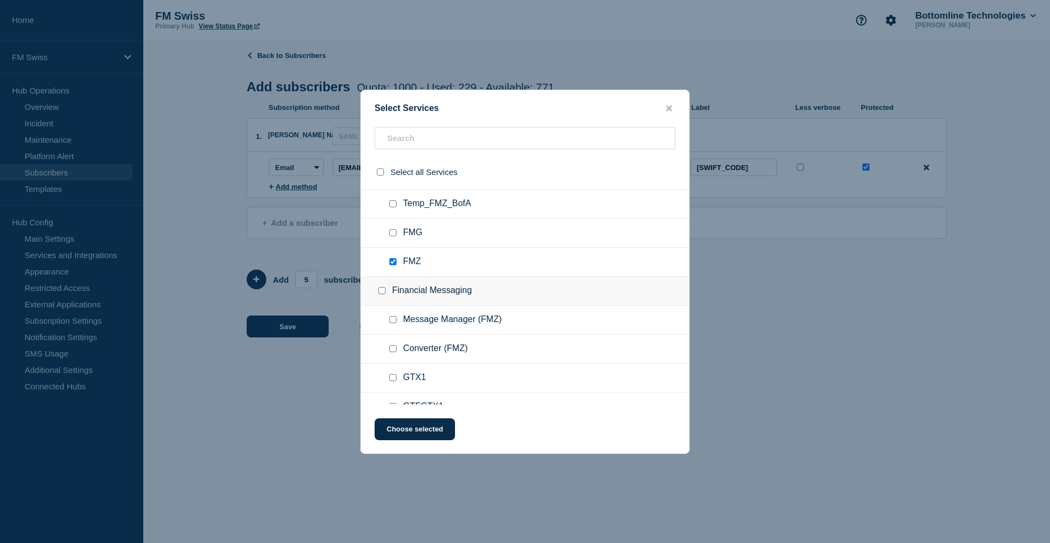
click at [390, 325] on div at bounding box center [395, 319] width 16 height 11
click at [392, 321] on input "Message Manager (FMZ) checkbox" at bounding box center [392, 319] width 7 height 7
checkbox input "true"
click at [392, 348] on input "Converter (FMZ) checkbox" at bounding box center [392, 348] width 7 height 7
checkbox input "true"
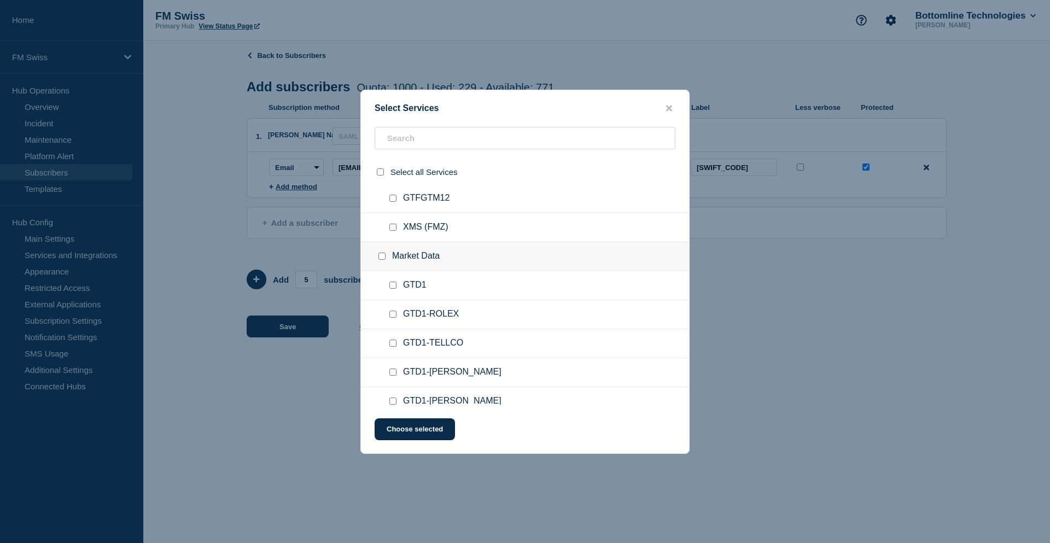
scroll to position [1749, 0]
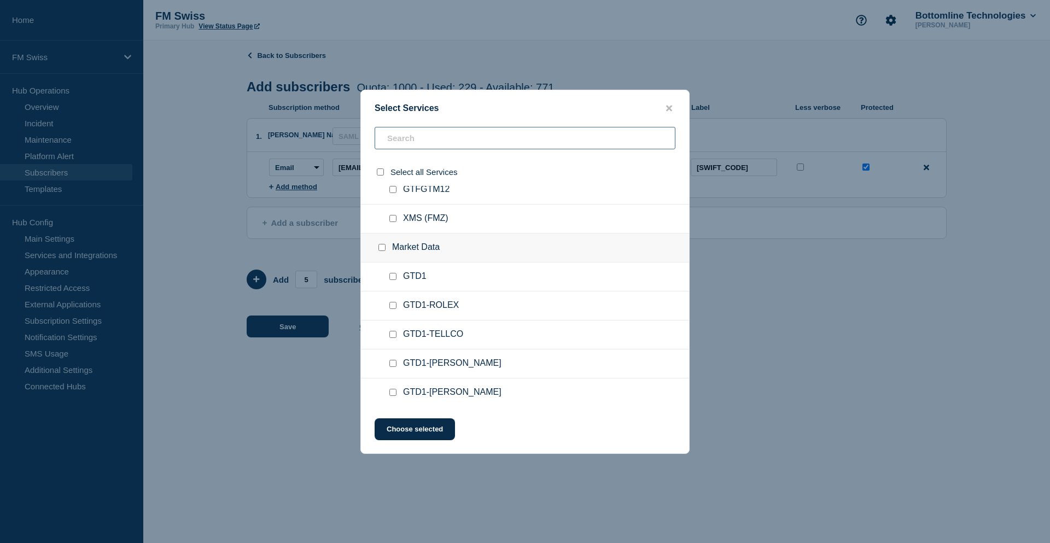
click at [424, 141] on input "text" at bounding box center [524, 138] width 301 height 22
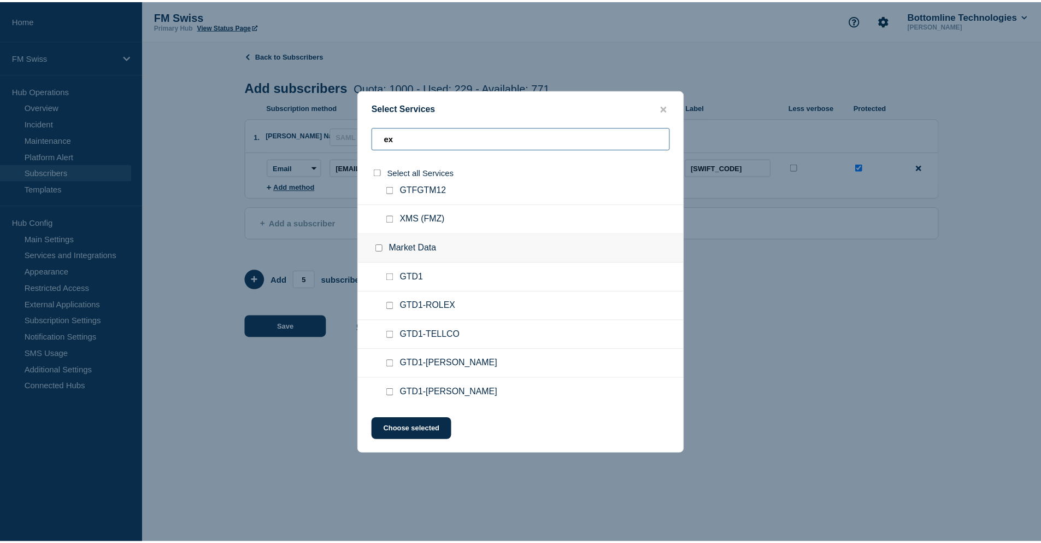
scroll to position [0, 0]
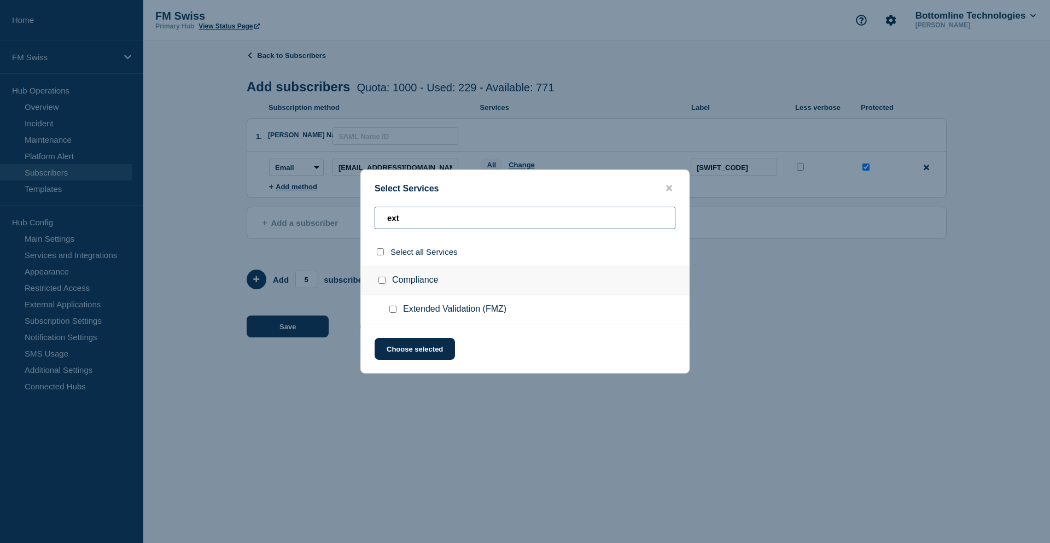
type input "ext"
click at [392, 309] on input "Extended Validation (FMZ) checkbox" at bounding box center [392, 309] width 7 height 7
checkbox input "true"
drag, startPoint x: 418, startPoint y: 216, endPoint x: 363, endPoint y: 219, distance: 54.7
click at [363, 219] on div "ext" at bounding box center [525, 222] width 328 height 31
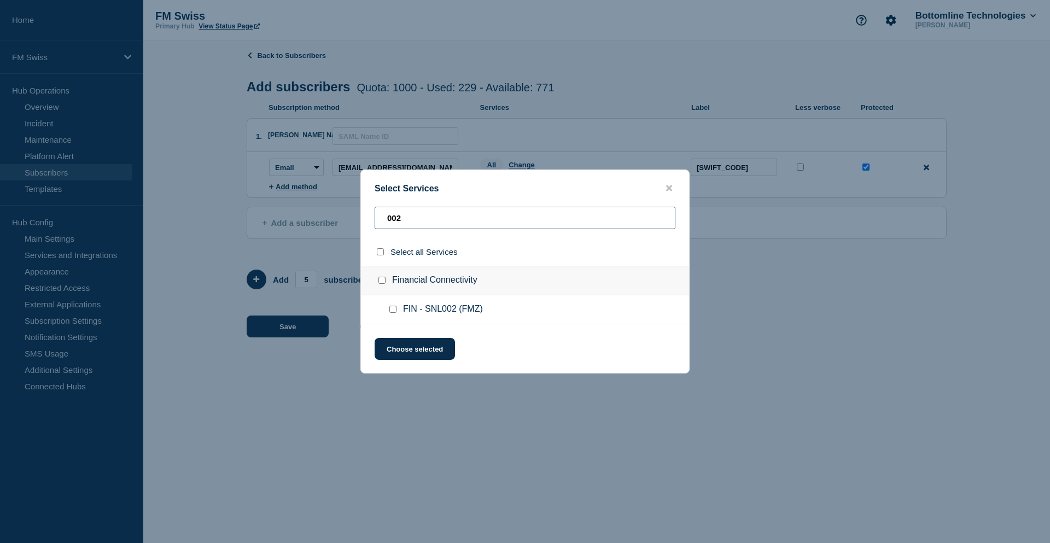
type input "002"
click at [394, 308] on input "FIN - SNL002 (FMZ) checkbox" at bounding box center [392, 309] width 7 height 7
checkbox input "true"
drag, startPoint x: 417, startPoint y: 220, endPoint x: 369, endPoint y: 220, distance: 47.6
click at [369, 220] on div "002" at bounding box center [525, 222] width 328 height 31
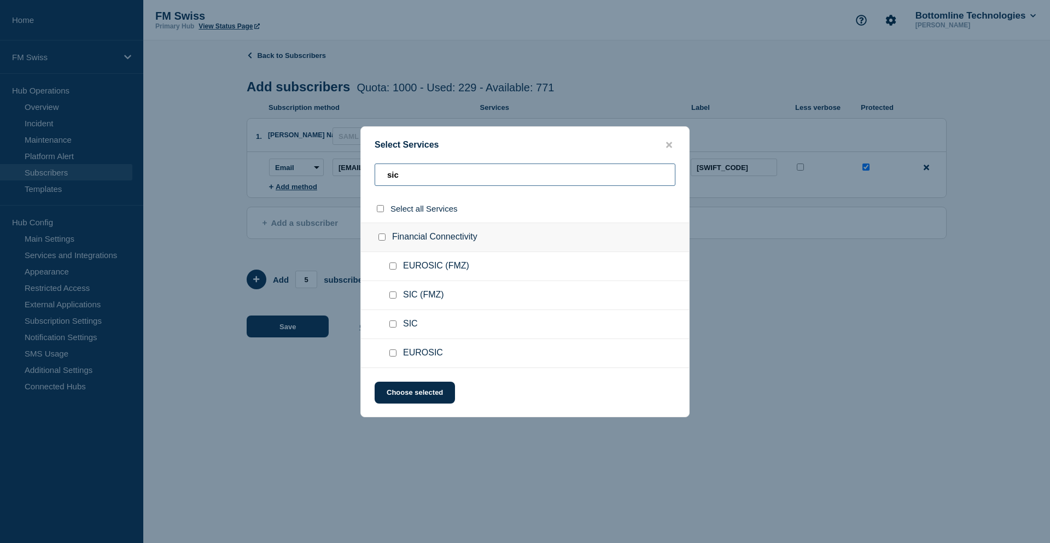
type input "sic"
click at [392, 298] on input "SIC (FMZ) checkbox" at bounding box center [392, 294] width 7 height 7
checkbox input "true"
drag, startPoint x: 411, startPoint y: 176, endPoint x: 369, endPoint y: 175, distance: 42.1
click at [369, 175] on div "sic" at bounding box center [525, 178] width 328 height 31
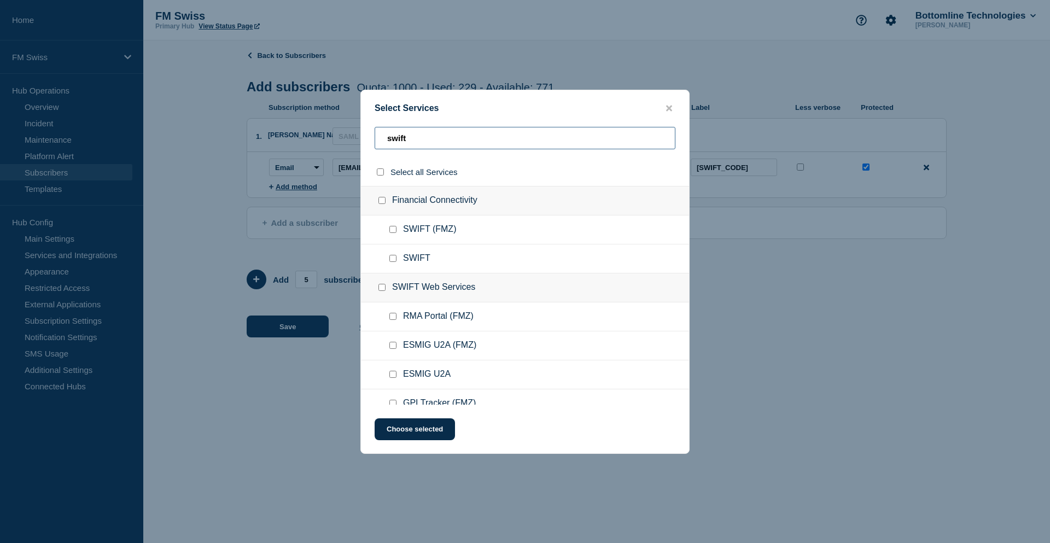
type input "swift"
click at [394, 228] on input "SWIFT (FMZ) checkbox" at bounding box center [392, 229] width 7 height 7
checkbox input "true"
drag, startPoint x: 412, startPoint y: 142, endPoint x: 370, endPoint y: 142, distance: 42.1
click at [370, 142] on div "swift" at bounding box center [525, 142] width 328 height 31
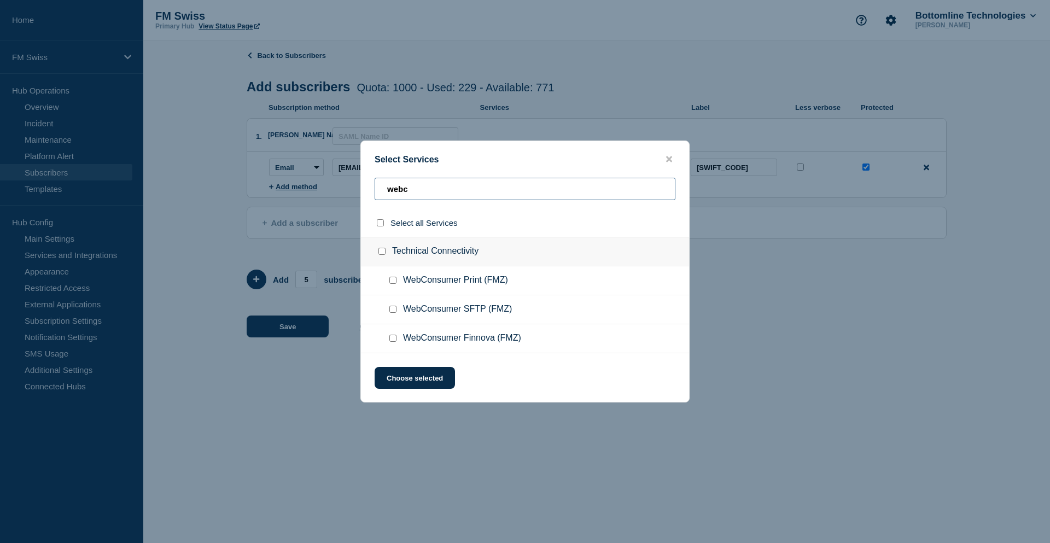
type input "webc"
click at [392, 310] on input "WebConsumer SFTP (FMZ) checkbox" at bounding box center [392, 309] width 7 height 7
checkbox input "true"
drag, startPoint x: 414, startPoint y: 192, endPoint x: 372, endPoint y: 190, distance: 41.6
click at [372, 190] on div "webc" at bounding box center [525, 193] width 328 height 31
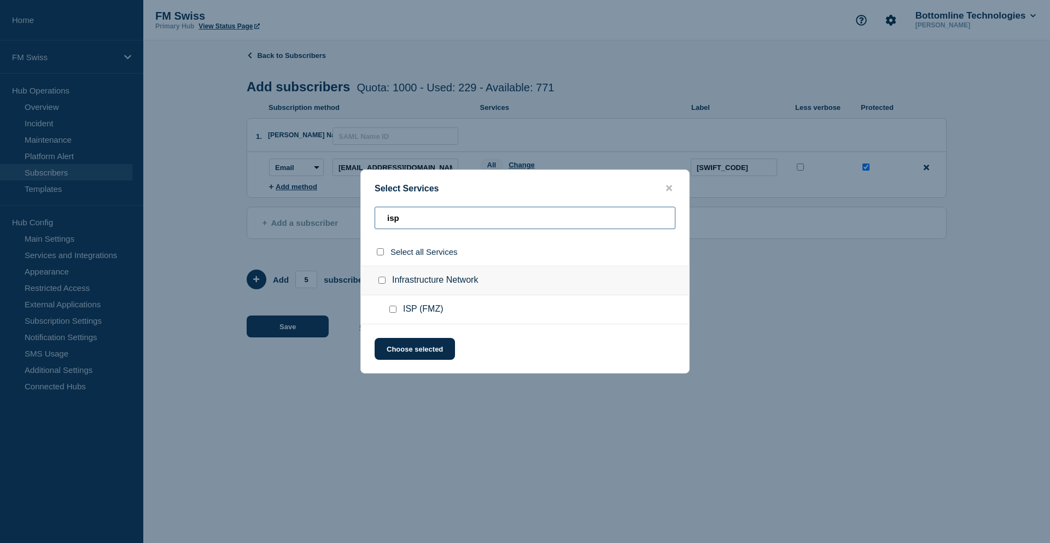
type input "isp"
click at [393, 309] on input "ISP (FMZ) checkbox" at bounding box center [392, 309] width 7 height 7
drag, startPoint x: 406, startPoint y: 218, endPoint x: 355, endPoint y: 222, distance: 51.0
click at [355, 222] on div "Select Services isp Select all Services Infrastructure Network ISP (FMZ) Choose…" at bounding box center [525, 271] width 1050 height 543
click at [392, 311] on input "LIGNE LOUEE checkbox" at bounding box center [392, 309] width 7 height 7
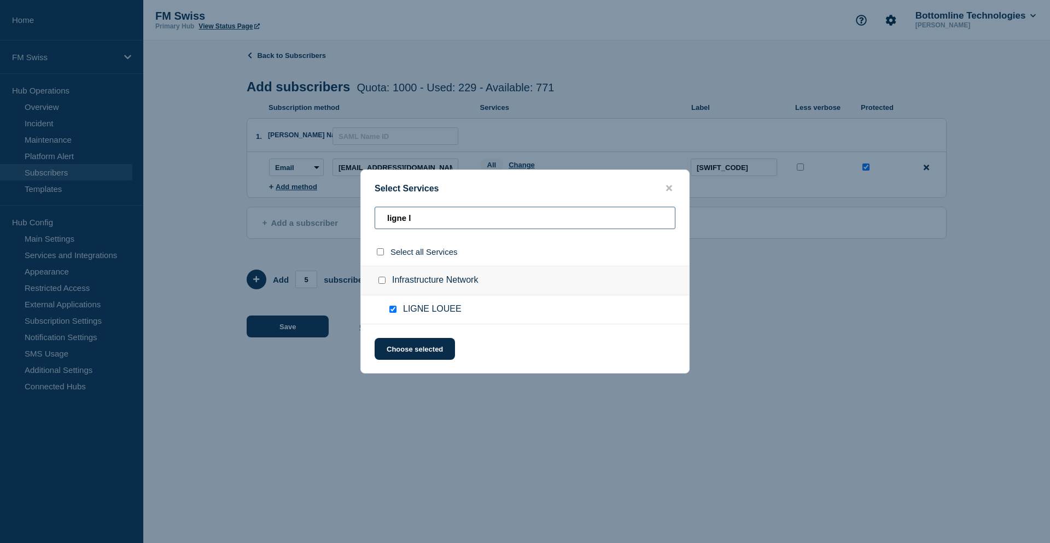
drag, startPoint x: 429, startPoint y: 222, endPoint x: 362, endPoint y: 220, distance: 67.3
click at [362, 220] on div "ligne l" at bounding box center [525, 222] width 328 height 31
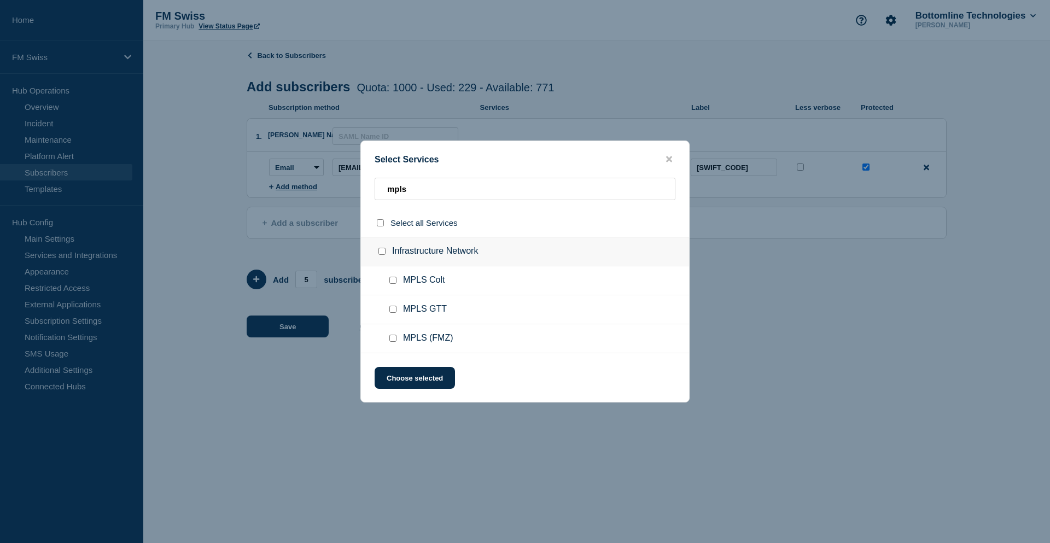
click at [396, 280] on input "MPLS Colt checkbox" at bounding box center [392, 280] width 7 height 7
drag, startPoint x: 418, startPoint y: 194, endPoint x: 366, endPoint y: 191, distance: 52.6
click at [366, 191] on div "mpls" at bounding box center [525, 193] width 328 height 31
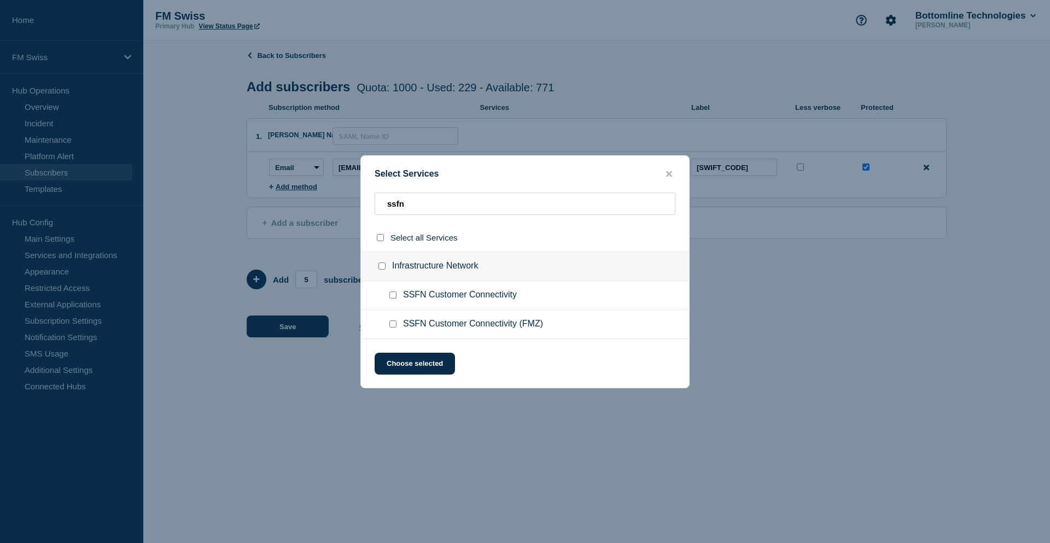
click at [394, 330] on div at bounding box center [395, 324] width 16 height 11
click at [392, 325] on input "SSFN Customer Connectivity (FMZ) checkbox" at bounding box center [392, 323] width 7 height 7
drag, startPoint x: 412, startPoint y: 201, endPoint x: 353, endPoint y: 198, distance: 58.6
click at [353, 198] on div "Select Services ssfn Select all Services Infrastructure Network SSFN Customer C…" at bounding box center [525, 271] width 1050 height 543
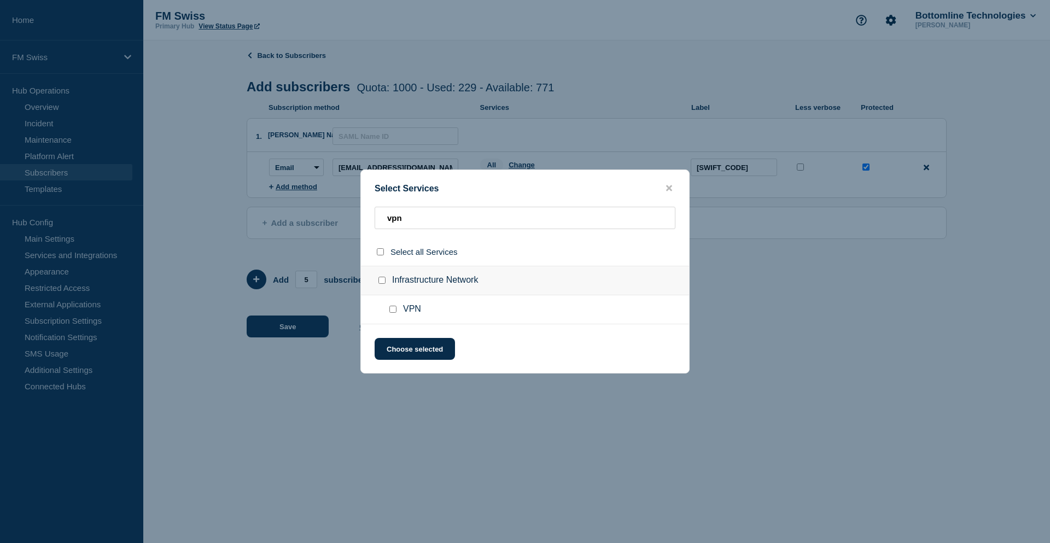
click at [392, 310] on input "VPN checkbox" at bounding box center [392, 309] width 7 height 7
click at [424, 349] on button "Choose selected" at bounding box center [414, 349] width 80 height 22
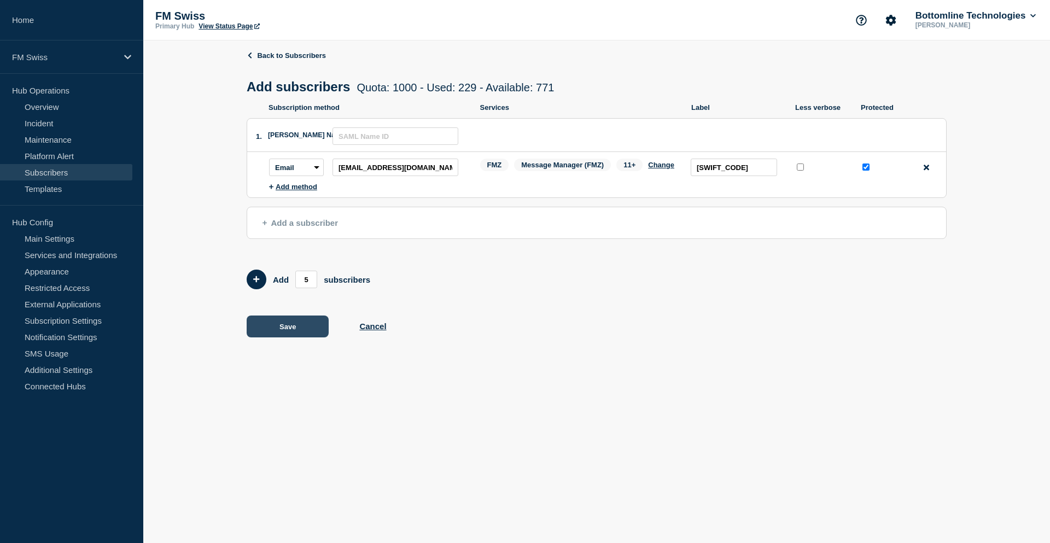
click at [291, 327] on button "Save" at bounding box center [288, 326] width 82 height 22
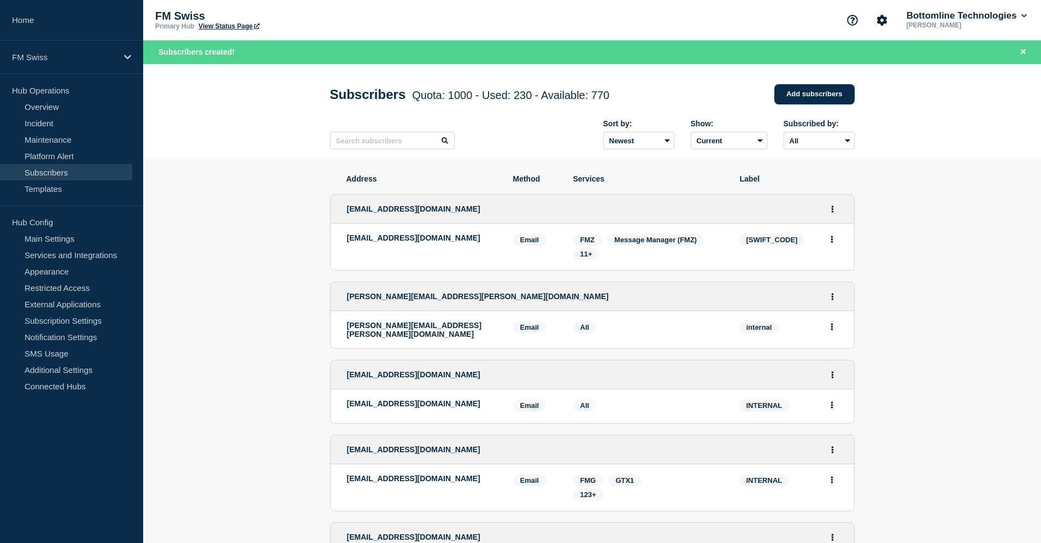
drag, startPoint x: 377, startPoint y: 249, endPoint x: 342, endPoint y: 242, distance: 35.7
click at [342, 242] on li "bottomline-notifications@swisslife-am.com Email Email: bottomline-notifications…" at bounding box center [593, 247] width 524 height 46
copy p "bottomline-notifications@swisslife-am.com"
click at [355, 134] on input "text" at bounding box center [392, 140] width 125 height 17
paste input "bottomline-notifications@swisslife-am.com"
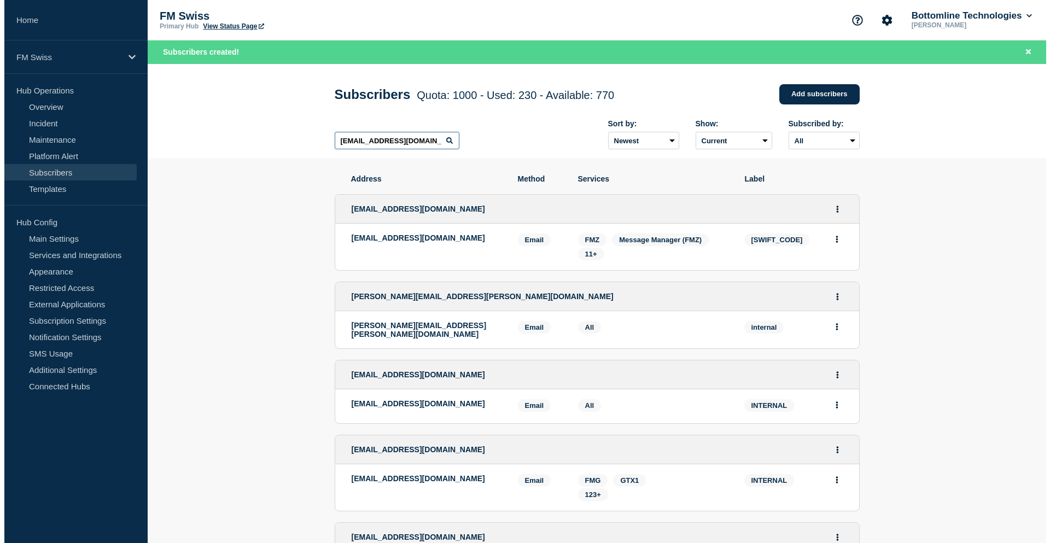
scroll to position [0, 46]
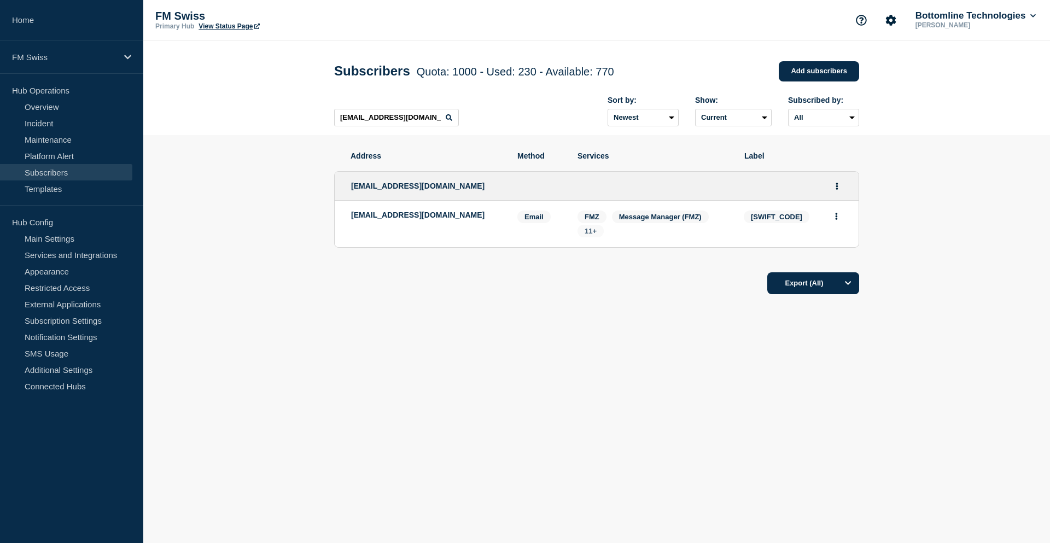
click at [587, 231] on span "11+" at bounding box center [590, 231] width 12 height 8
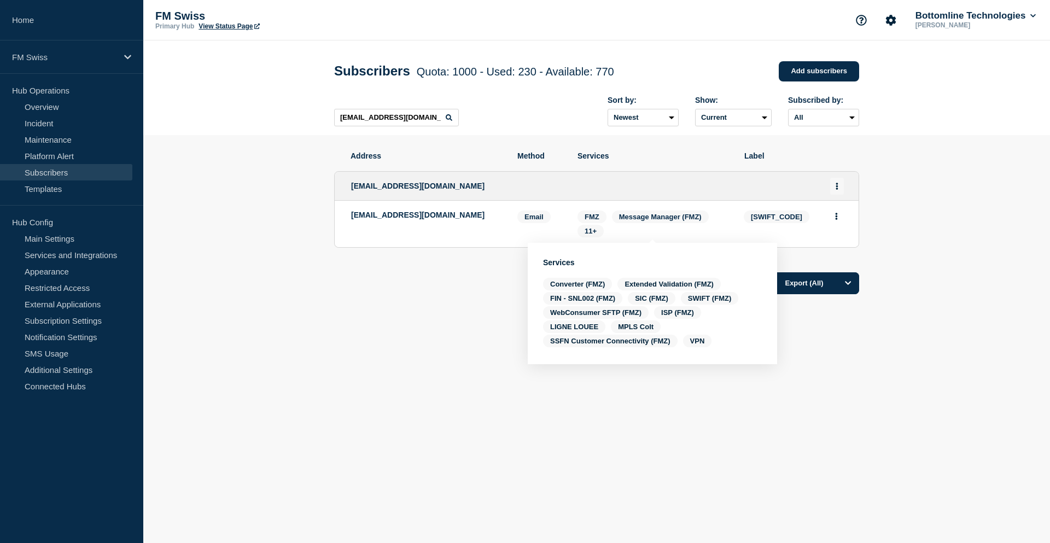
click at [837, 188] on icon "Actions" at bounding box center [837, 186] width 2 height 7
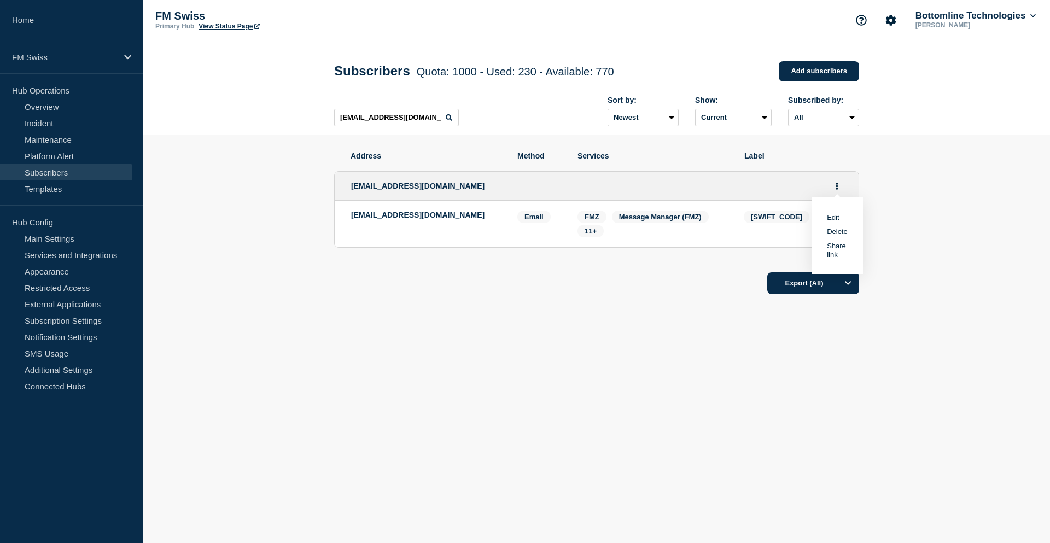
click at [836, 216] on link "Edit" at bounding box center [833, 217] width 12 height 8
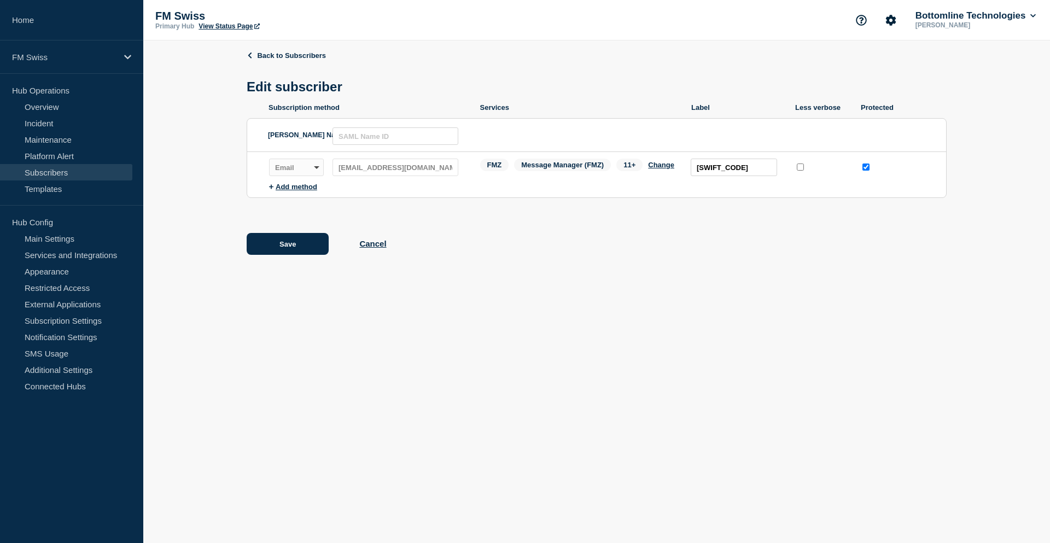
click at [630, 168] on span "11+" at bounding box center [629, 165] width 26 height 13
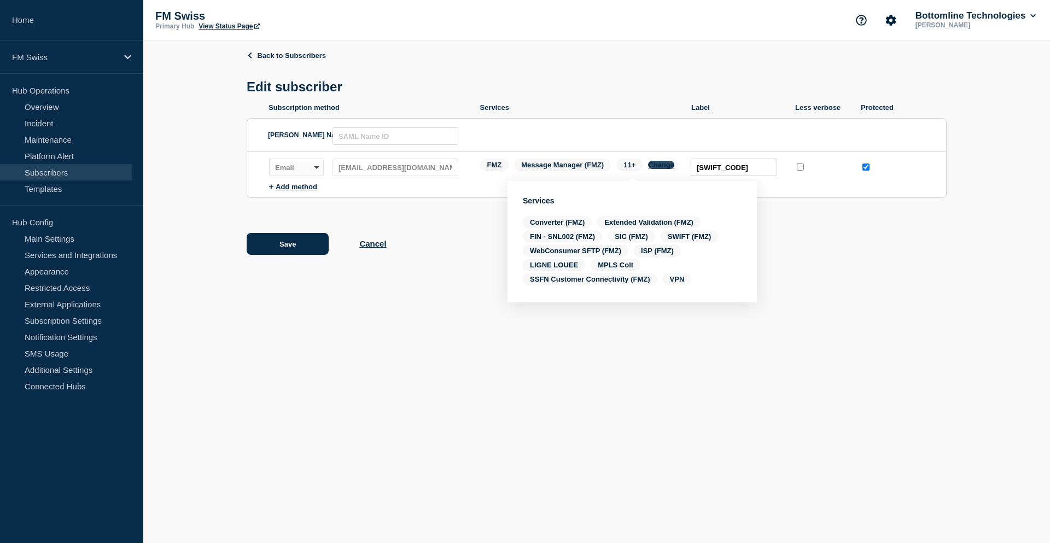
click at [658, 165] on button "Change" at bounding box center [661, 165] width 26 height 8
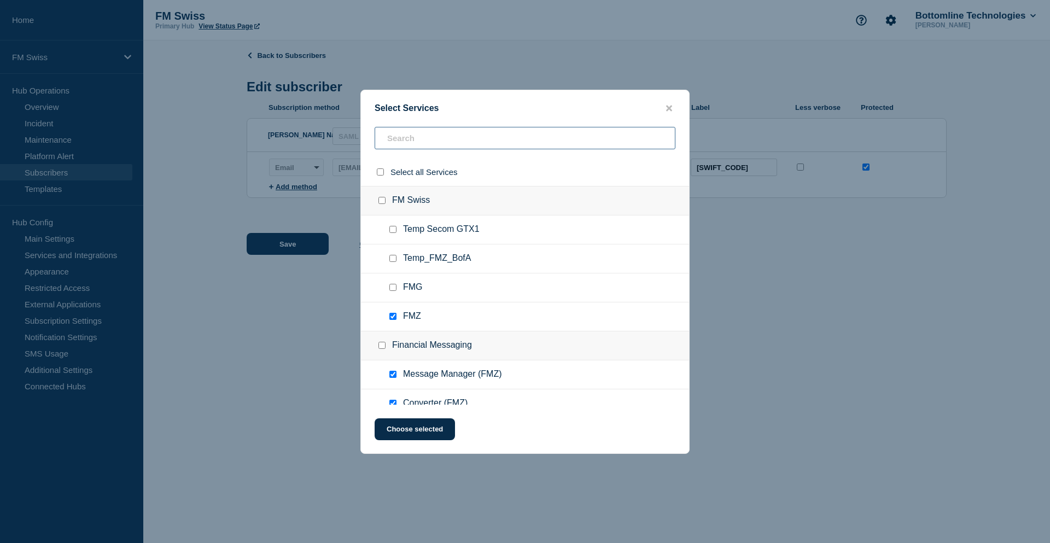
click at [415, 140] on input "text" at bounding box center [524, 138] width 301 height 22
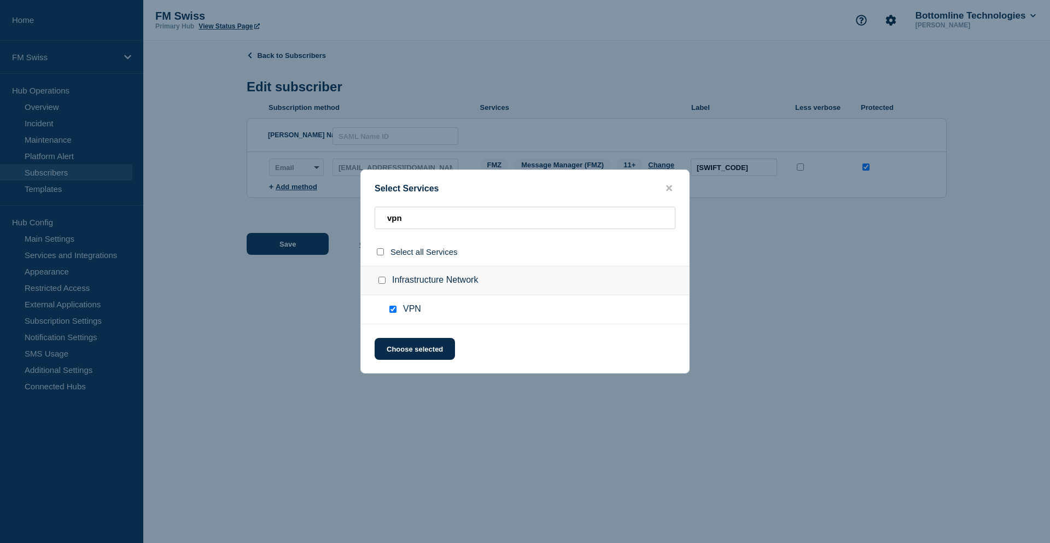
click at [391, 309] on input "VPN checkbox" at bounding box center [392, 309] width 7 height 7
click at [408, 349] on button "Choose selected" at bounding box center [414, 349] width 80 height 22
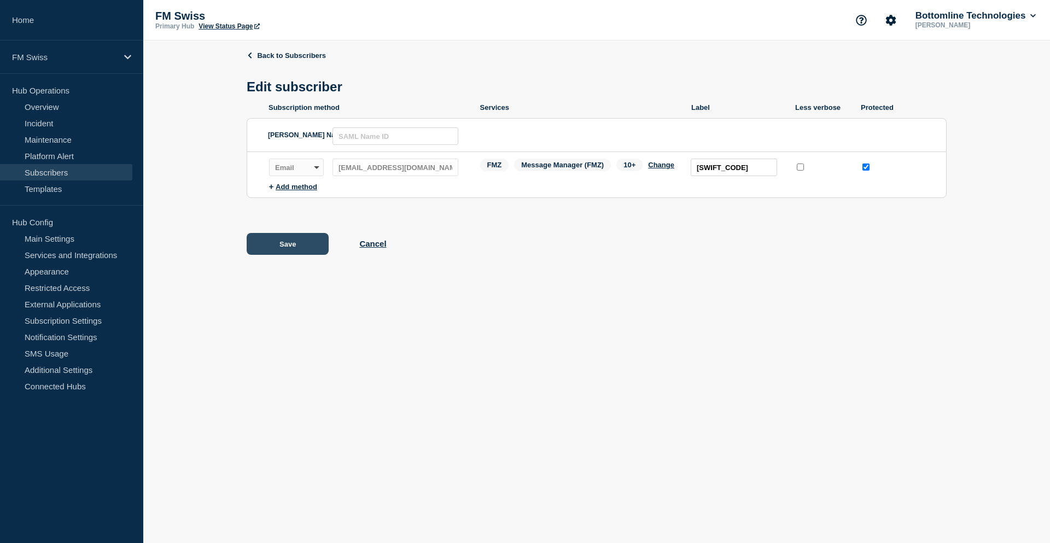
click at [291, 246] on button "Save" at bounding box center [288, 244] width 82 height 22
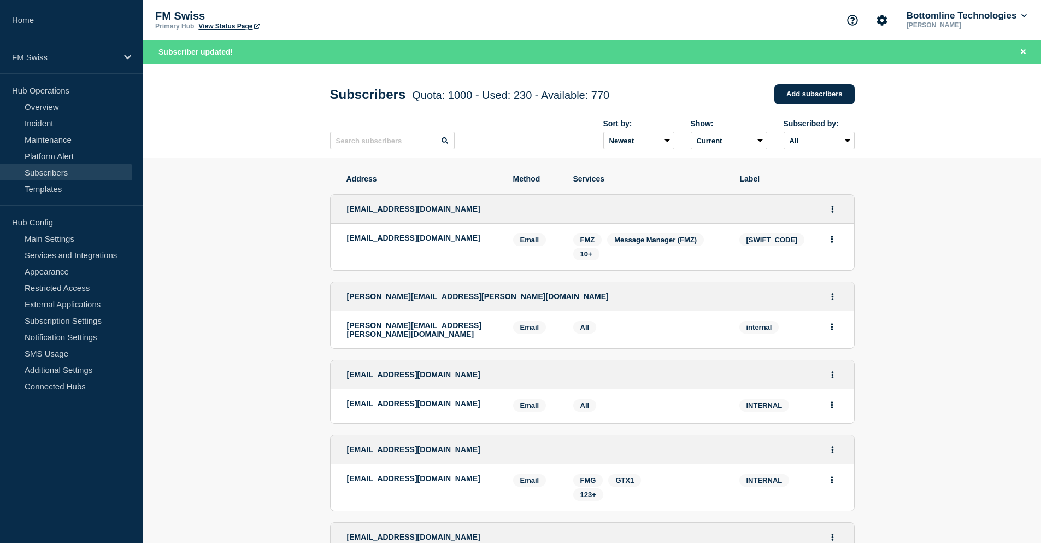
drag, startPoint x: 381, startPoint y: 248, endPoint x: 344, endPoint y: 243, distance: 36.9
click at [344, 243] on li "bottomline-notifications@swisslife-am.com Email Email: bottomline-notifications…" at bounding box center [593, 247] width 524 height 46
copy p "bottomline-notifications@swisslife-am.com"
click at [362, 145] on input "text" at bounding box center [392, 140] width 125 height 17
paste input "bottomline-notifications@swisslife-am.com"
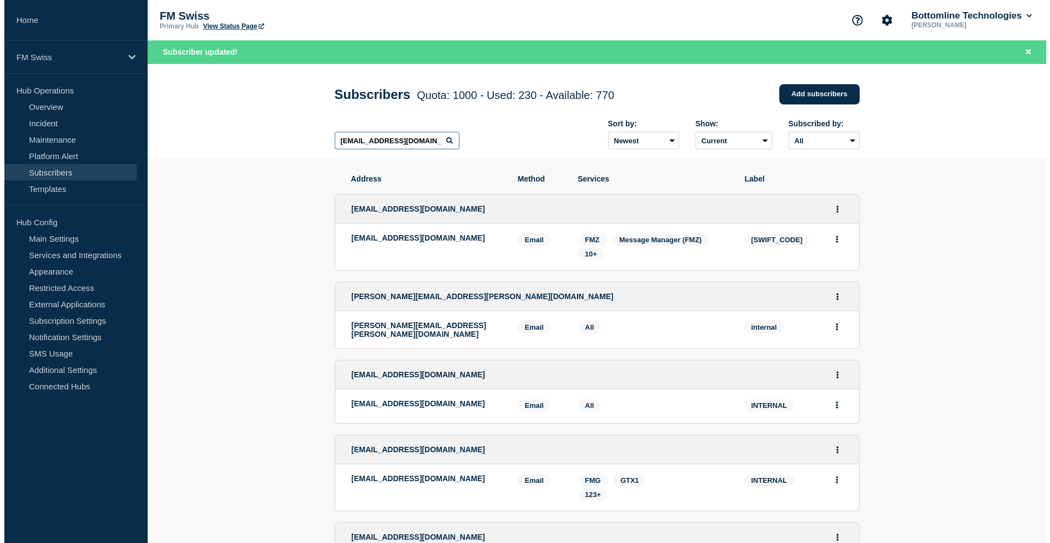
scroll to position [0, 46]
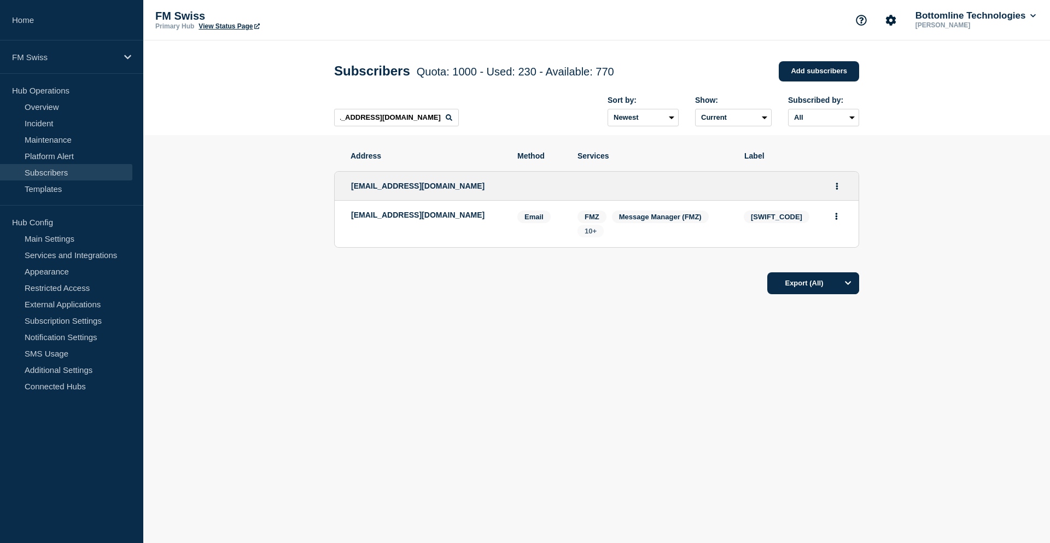
click at [589, 231] on span "10+" at bounding box center [590, 231] width 12 height 8
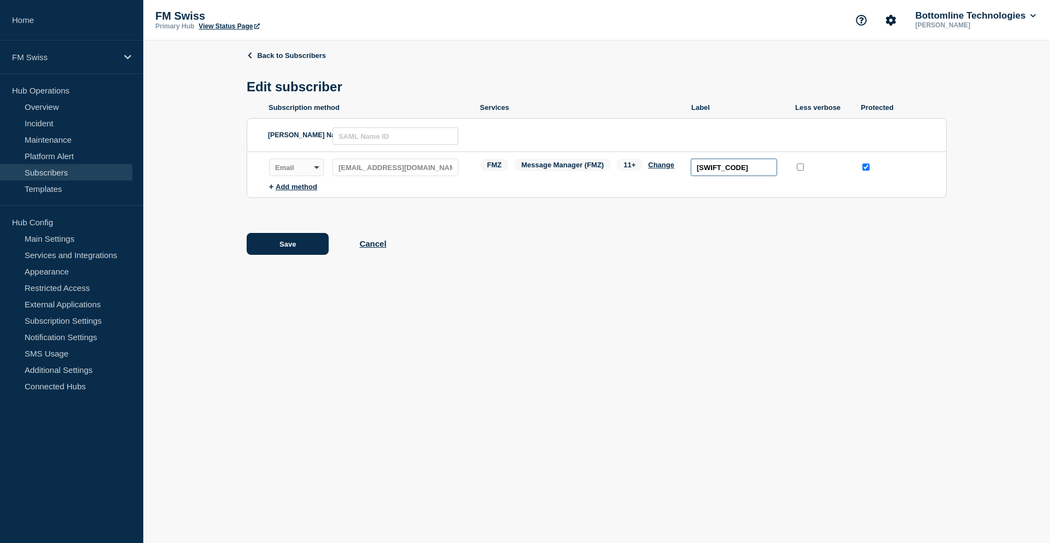
click at [723, 170] on input "[SWIFT_CODE]" at bounding box center [733, 167] width 86 height 17
click at [628, 169] on span "11+" at bounding box center [629, 165] width 26 height 13
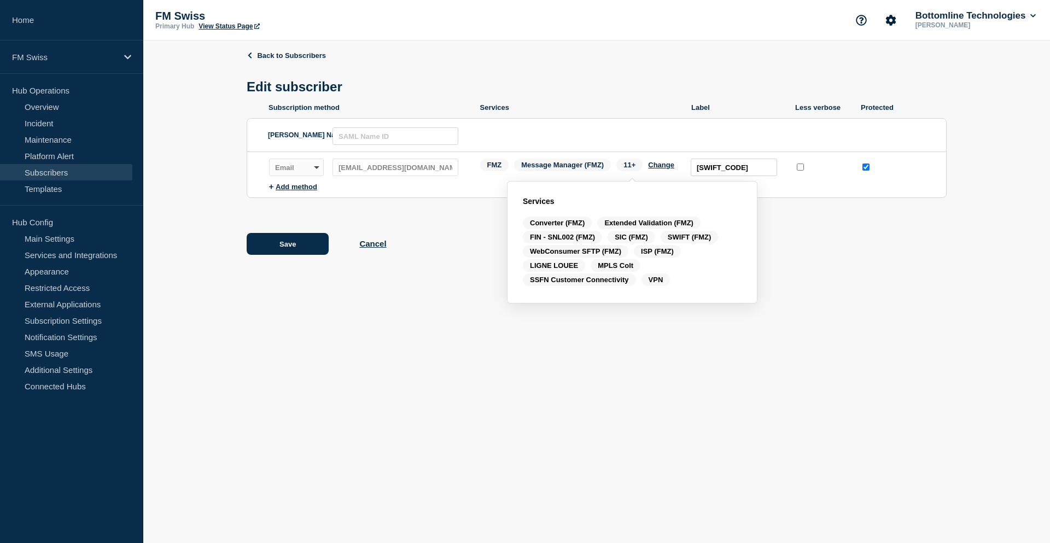
click at [332, 368] on body "Home FM Swiss Hub Operations Overview Incident Maintenance Platform Alert Subsc…" at bounding box center [525, 271] width 1050 height 543
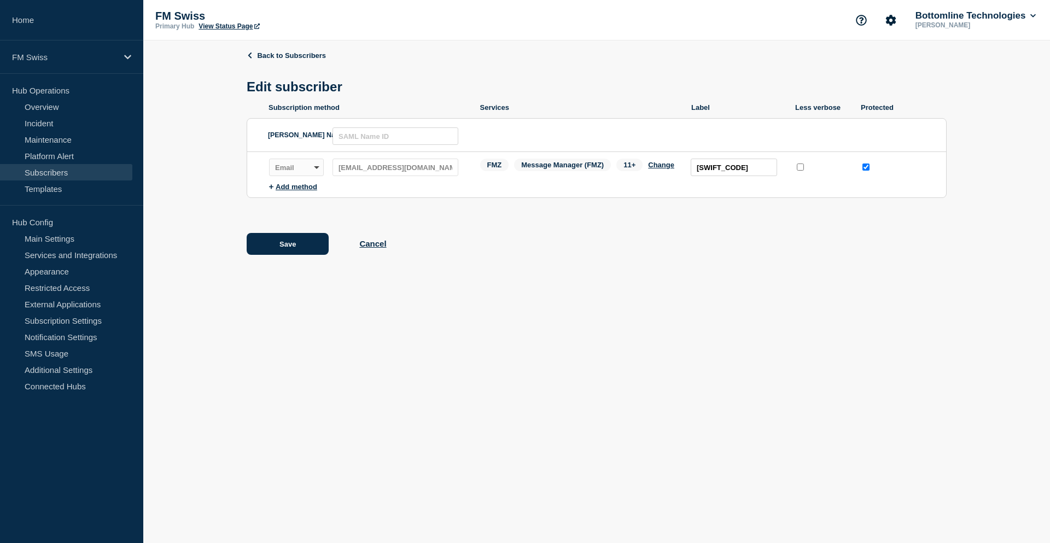
click at [626, 171] on span "11+" at bounding box center [629, 165] width 26 height 13
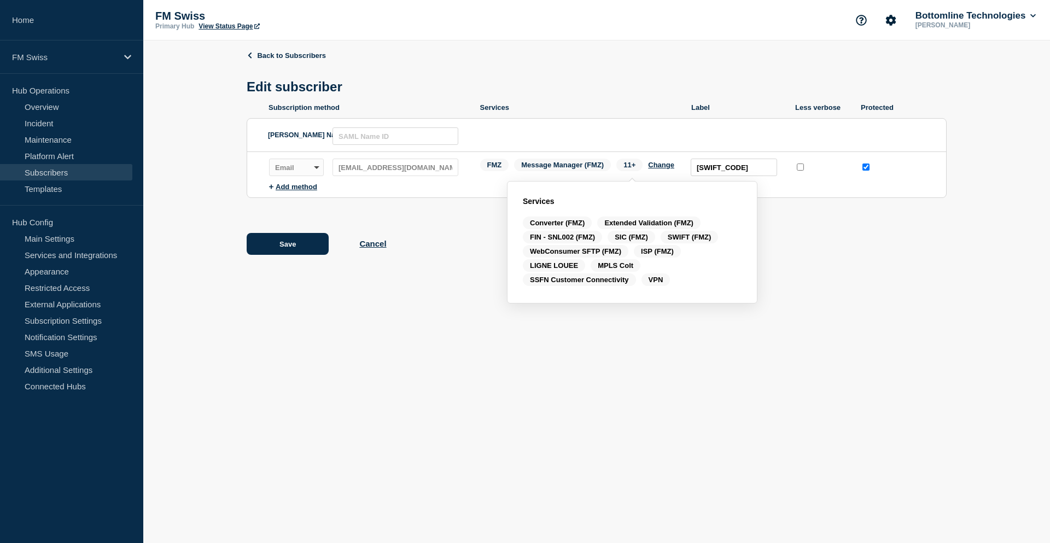
click at [433, 234] on div "Back to Subscribers Edit subscriber Subscription method Services Label Less ver…" at bounding box center [597, 160] width 700 height 241
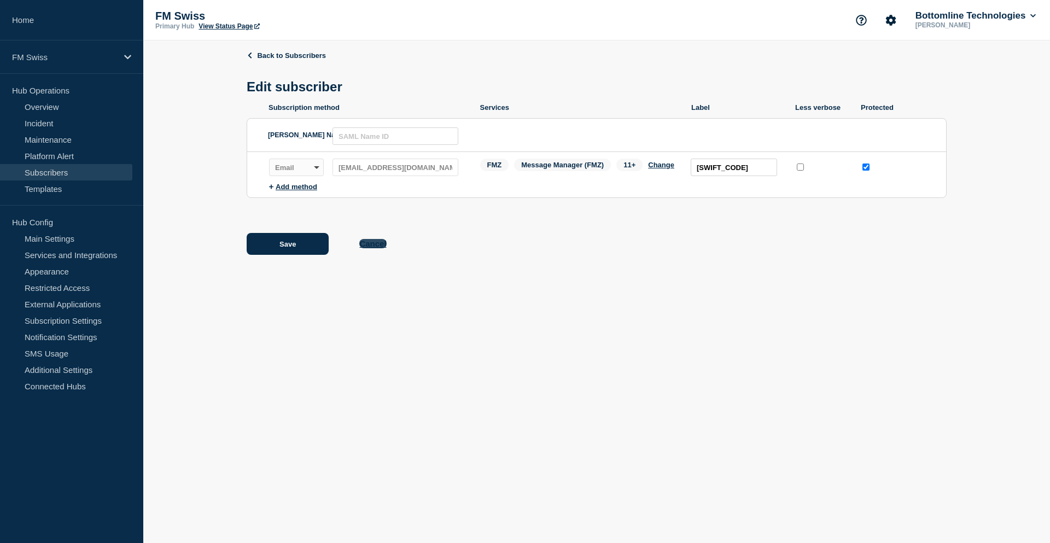
click at [370, 244] on button "Cancel" at bounding box center [372, 243] width 27 height 9
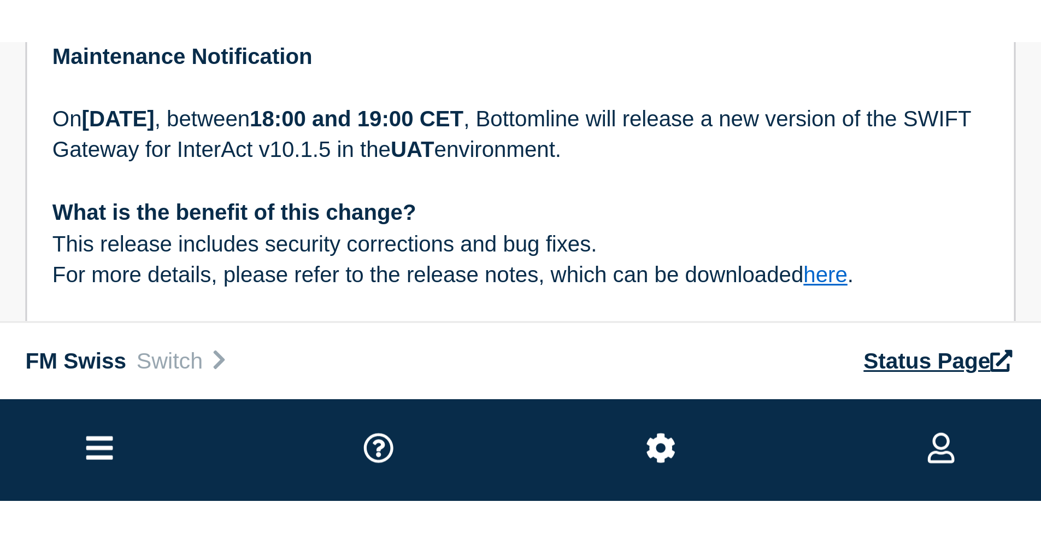
scroll to position [182, 0]
